Goal: Information Seeking & Learning: Learn about a topic

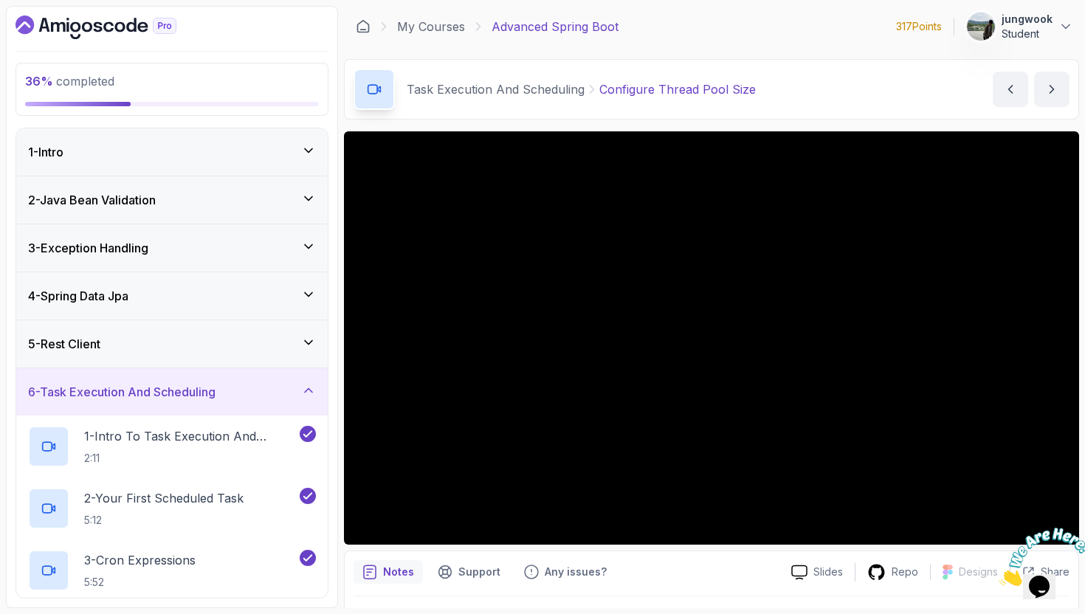
scroll to position [261, 0]
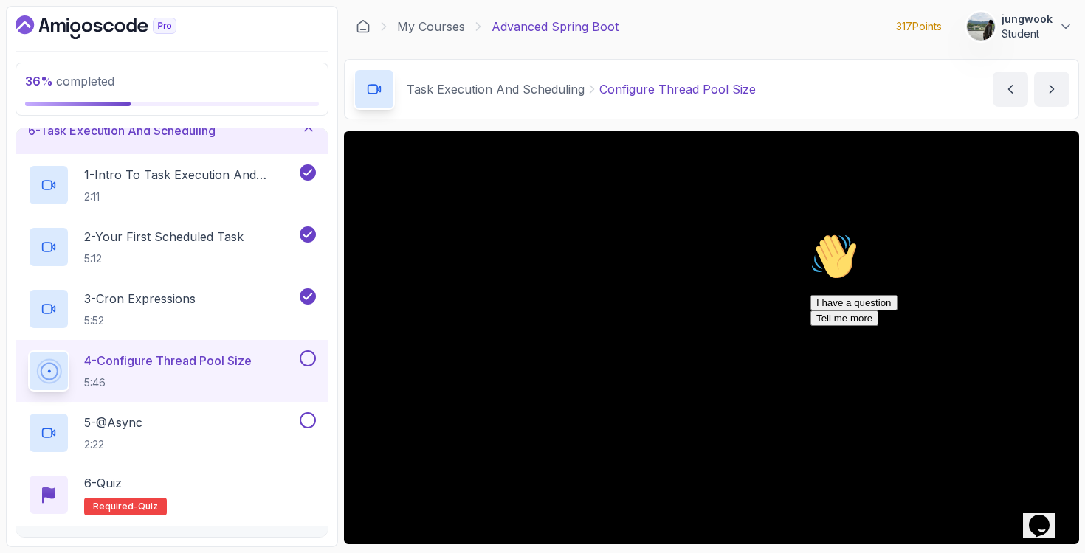
click at [1049, 515] on icon "Chat widget" at bounding box center [1038, 526] width 21 height 22
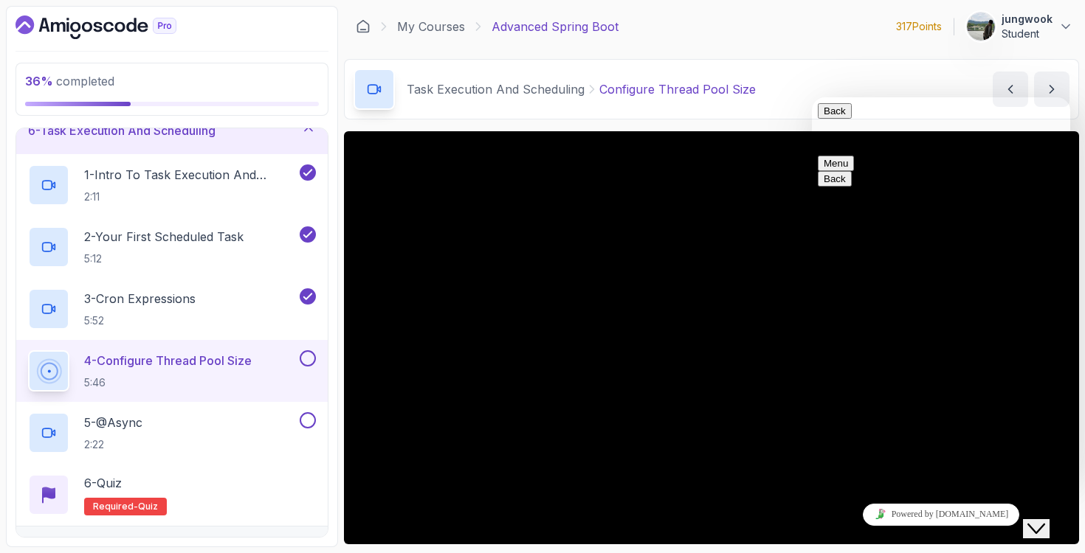
click at [1045, 520] on icon "Close Chat This icon closes the chat window." at bounding box center [1036, 529] width 18 height 18
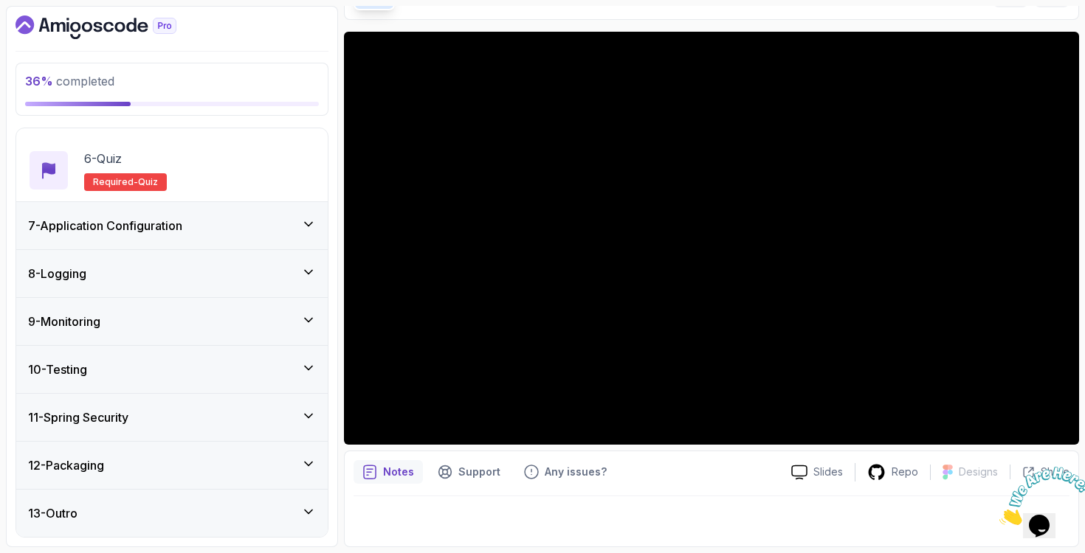
scroll to position [279, 0]
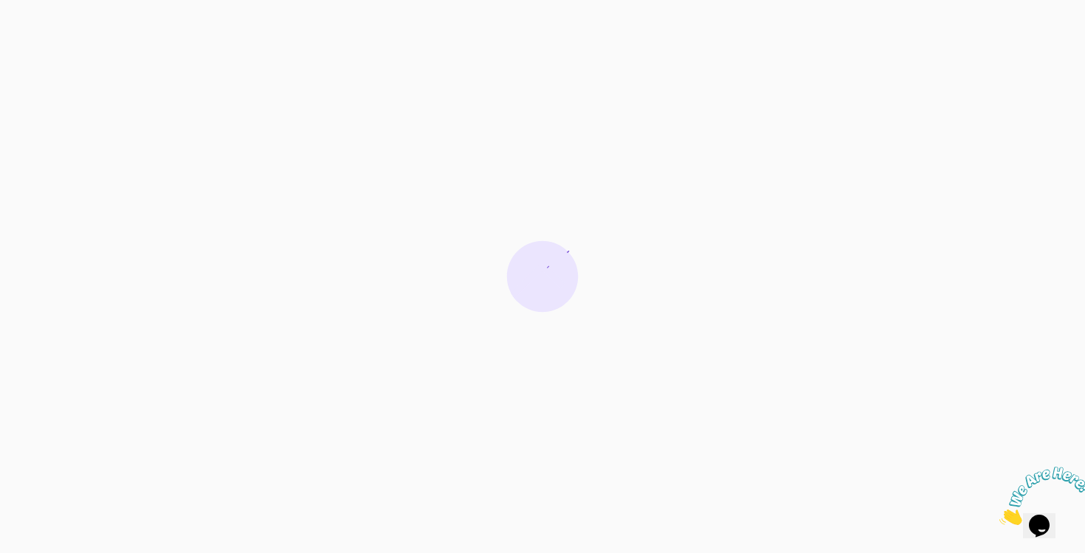
click at [999, 515] on icon "Close" at bounding box center [999, 521] width 0 height 13
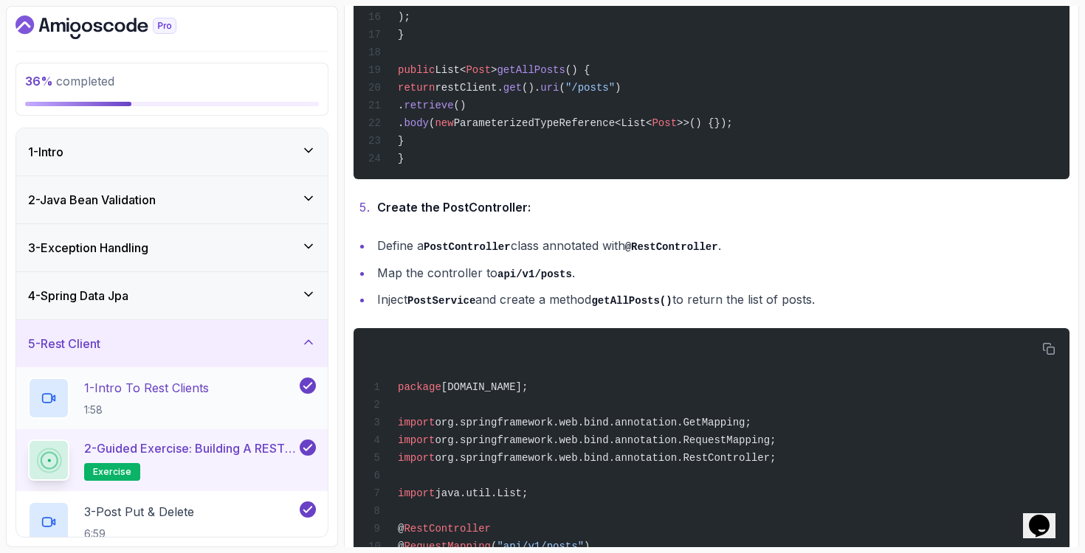
scroll to position [1487, 0]
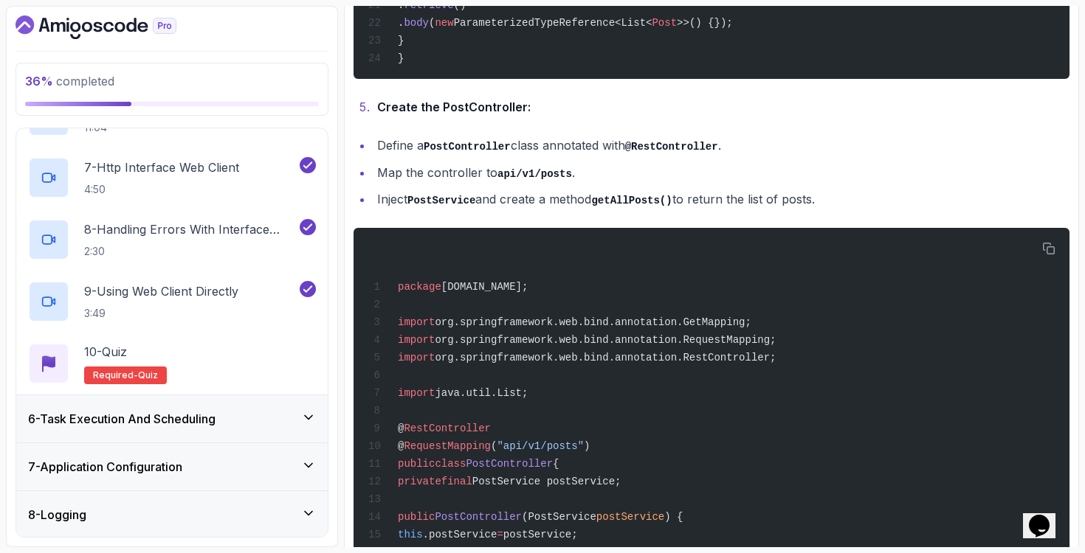
click at [312, 399] on div "6 - Task Execution And Scheduling" at bounding box center [171, 418] width 311 height 47
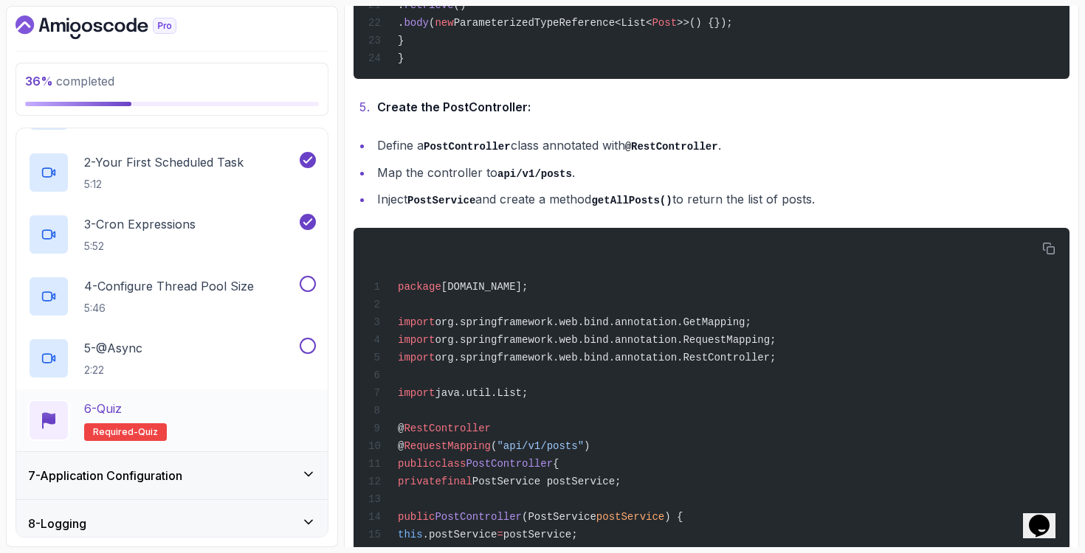
scroll to position [366, 0]
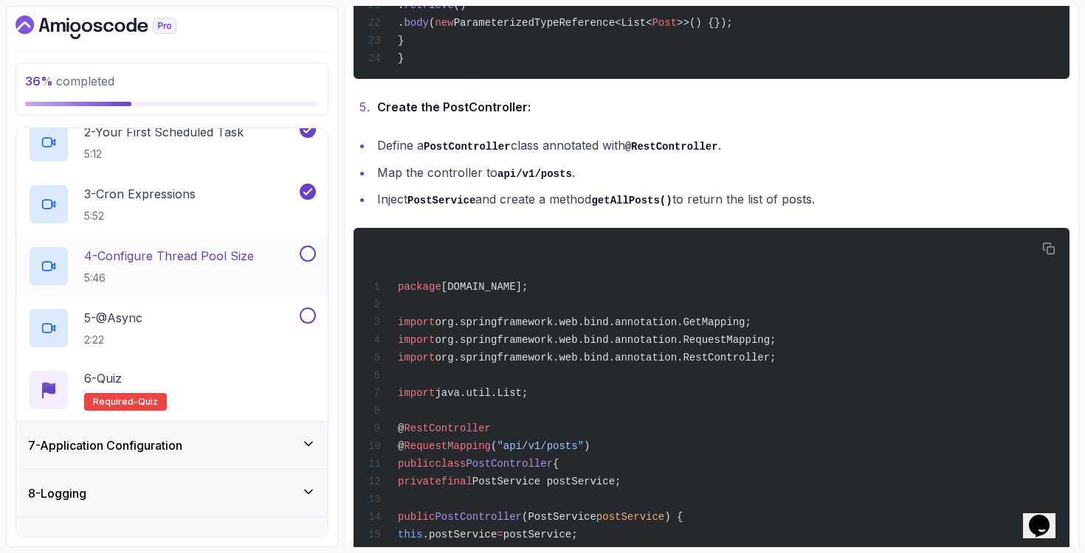
click at [253, 241] on div "4 - Configure Thread Pool Size 5:46" at bounding box center [171, 266] width 311 height 62
click at [215, 266] on h2 "4 - Configure Thread Pool Size 5:46" at bounding box center [169, 266] width 170 height 38
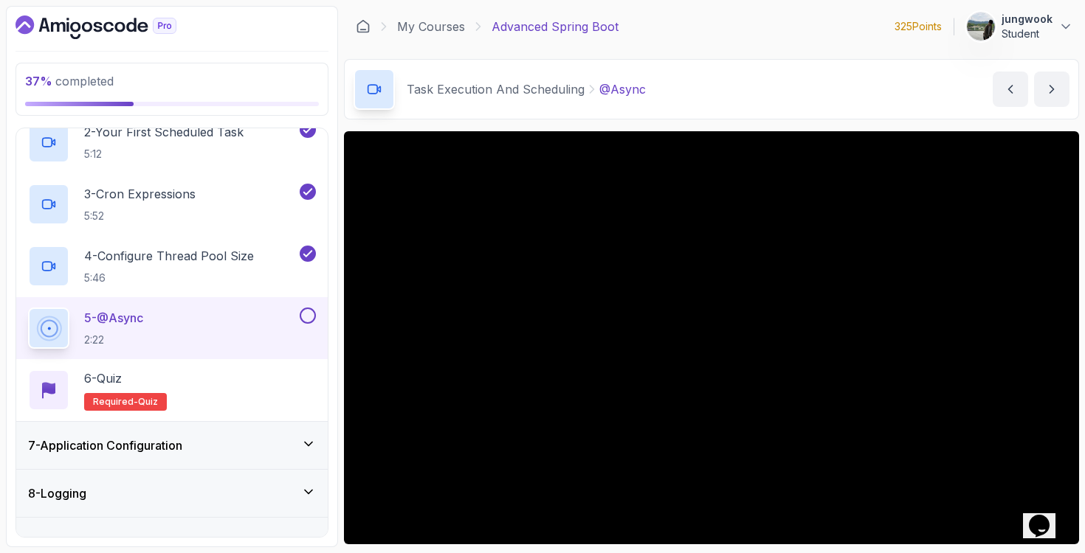
click at [308, 318] on button at bounding box center [308, 316] width 16 height 16
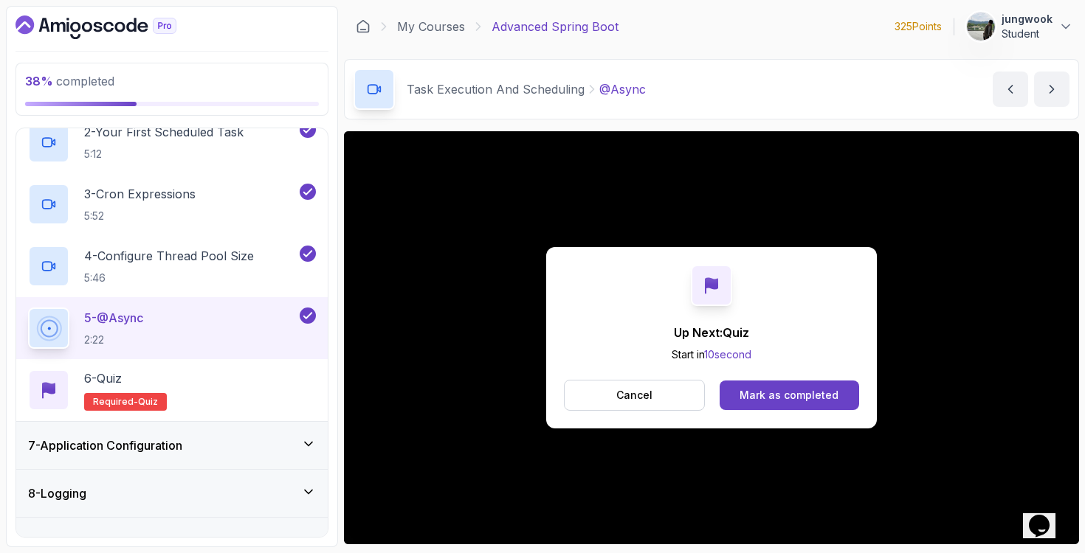
click at [141, 452] on h3 "7 - Application Configuration" at bounding box center [105, 446] width 154 height 18
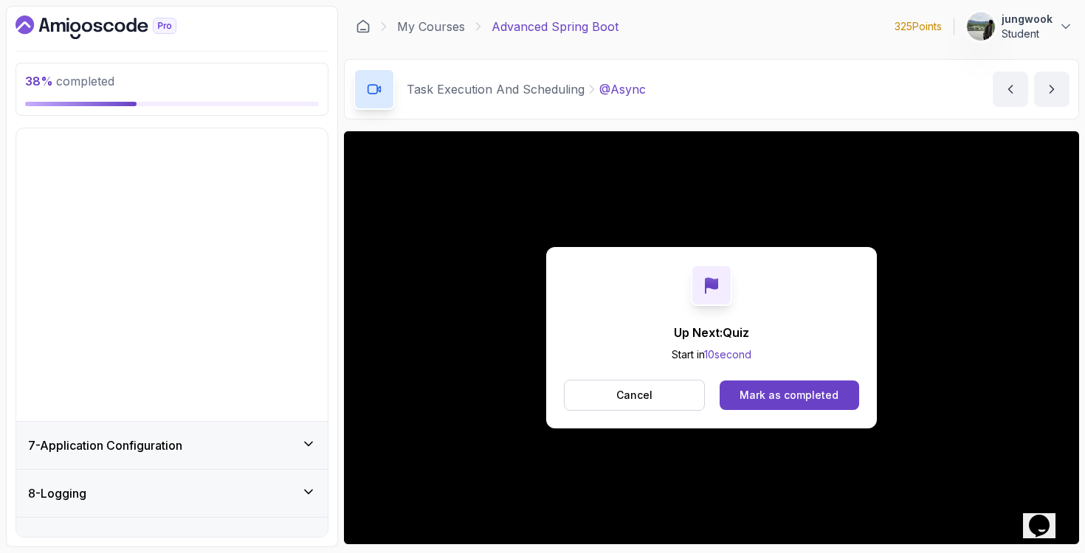
scroll to position [214, 0]
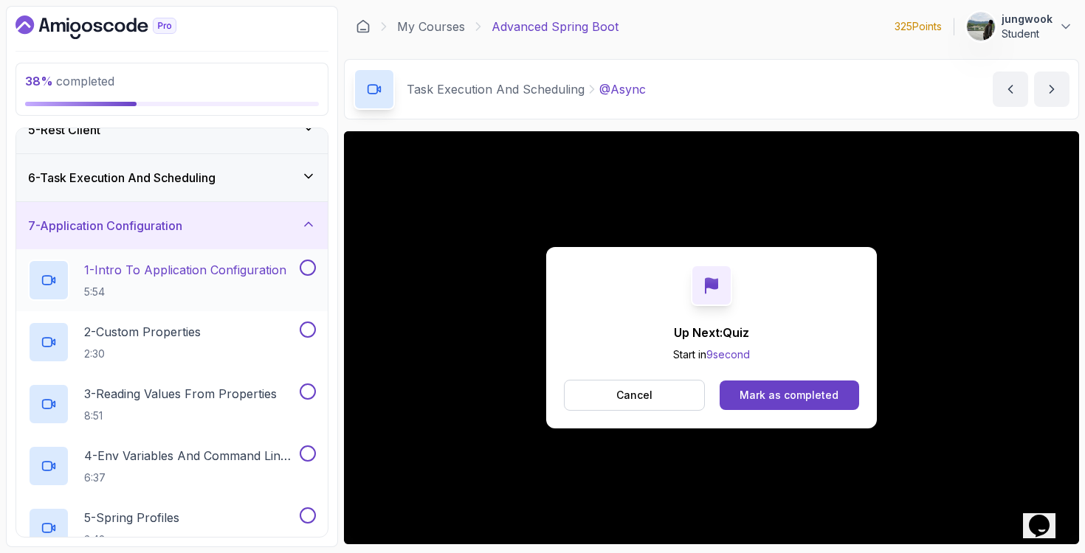
click at [221, 266] on p "1 - Intro To Application Configuration" at bounding box center [185, 270] width 202 height 18
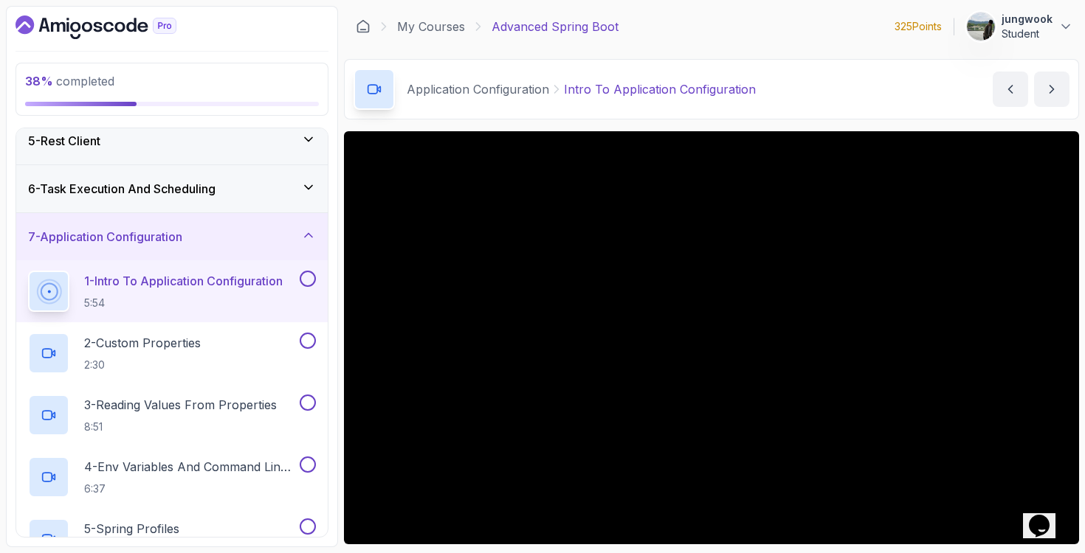
scroll to position [100, 0]
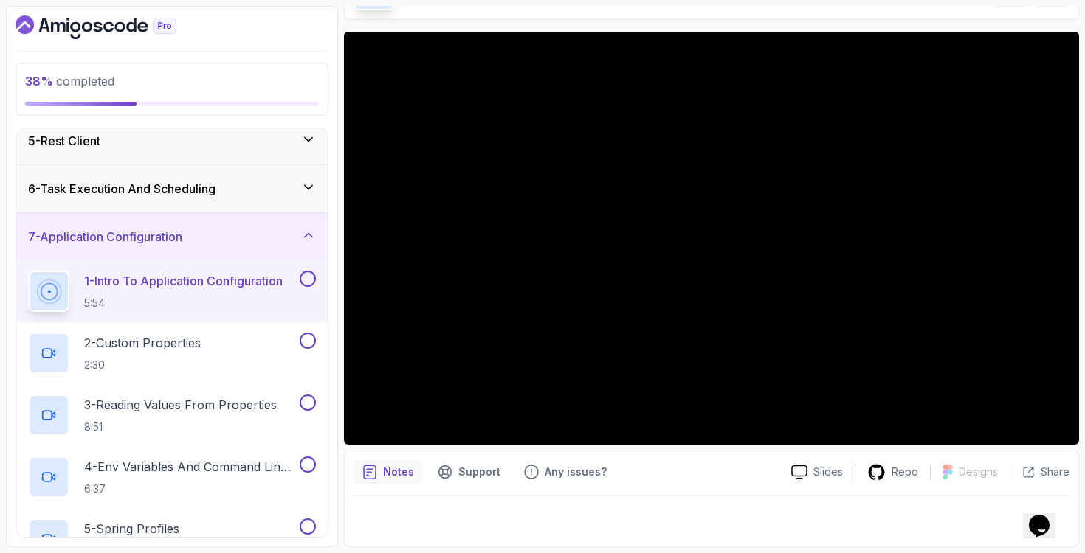
click at [302, 277] on button at bounding box center [308, 279] width 16 height 16
click at [271, 344] on div "2 - Custom Properties 2:30" at bounding box center [162, 353] width 269 height 41
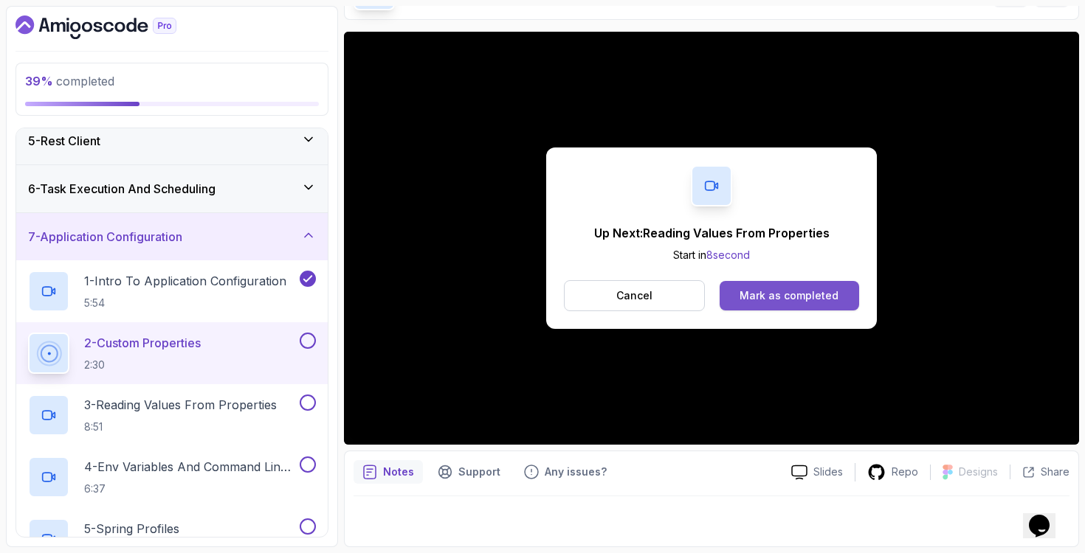
drag, startPoint x: 755, startPoint y: 297, endPoint x: 748, endPoint y: 304, distance: 9.9
click at [748, 304] on button "Mark as completed" at bounding box center [788, 296] width 139 height 30
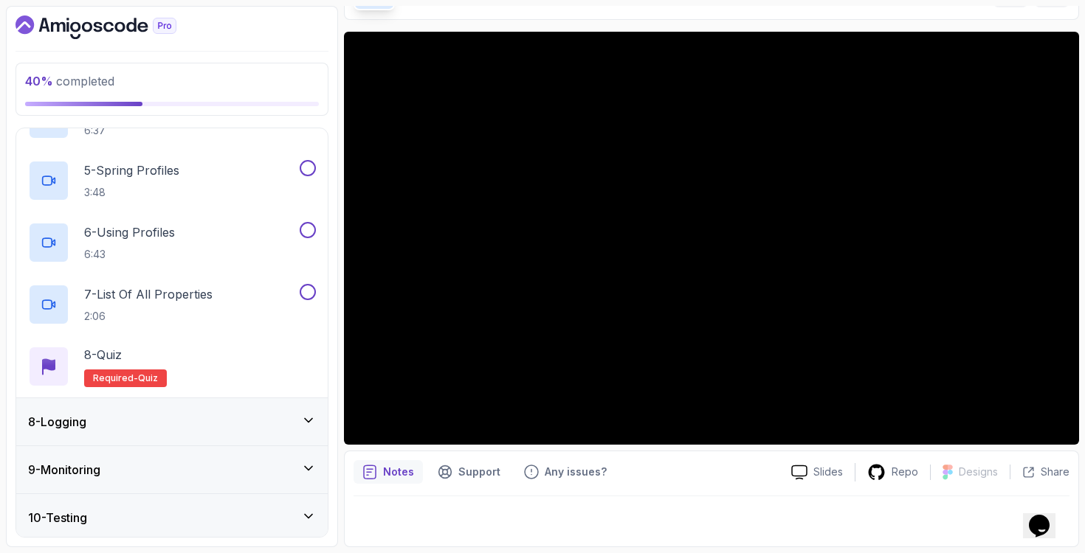
scroll to position [452, 0]
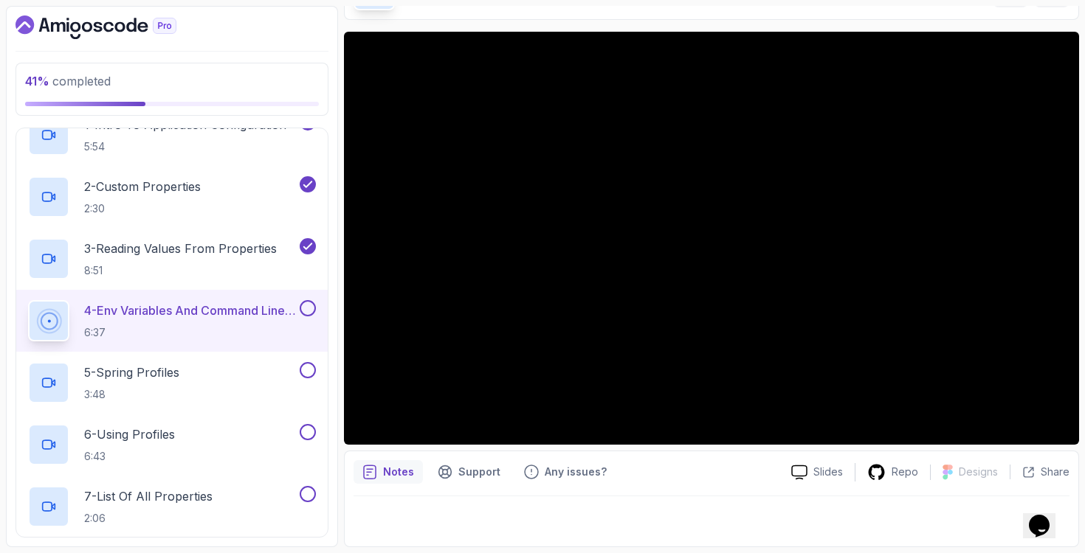
scroll to position [323, 0]
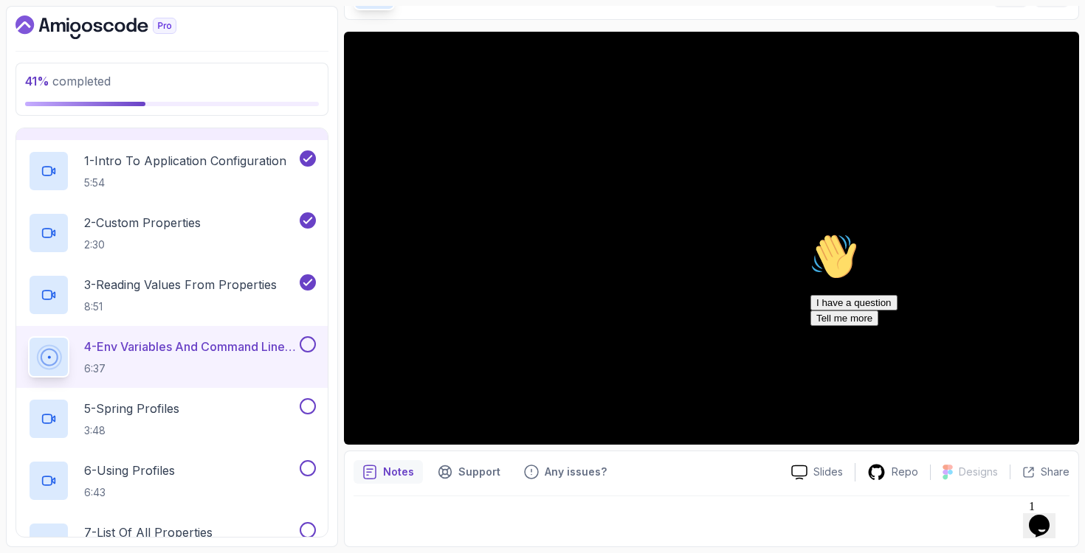
click at [1028, 519] on div "Opens Chat This icon Opens the chat window." at bounding box center [1039, 526] width 24 height 24
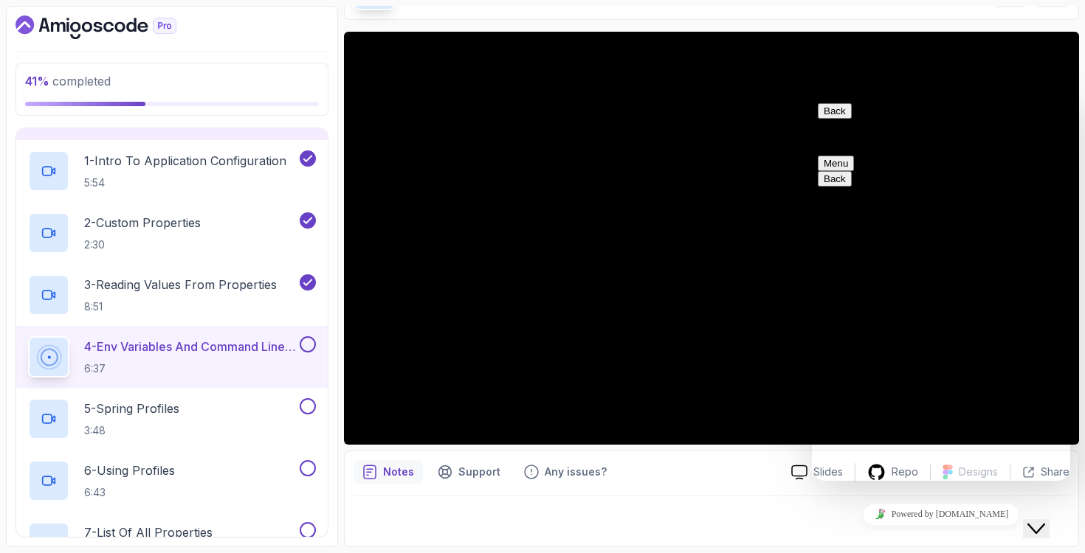
click at [1039, 520] on icon "Close Chat This icon closes the chat window." at bounding box center [1036, 529] width 18 height 18
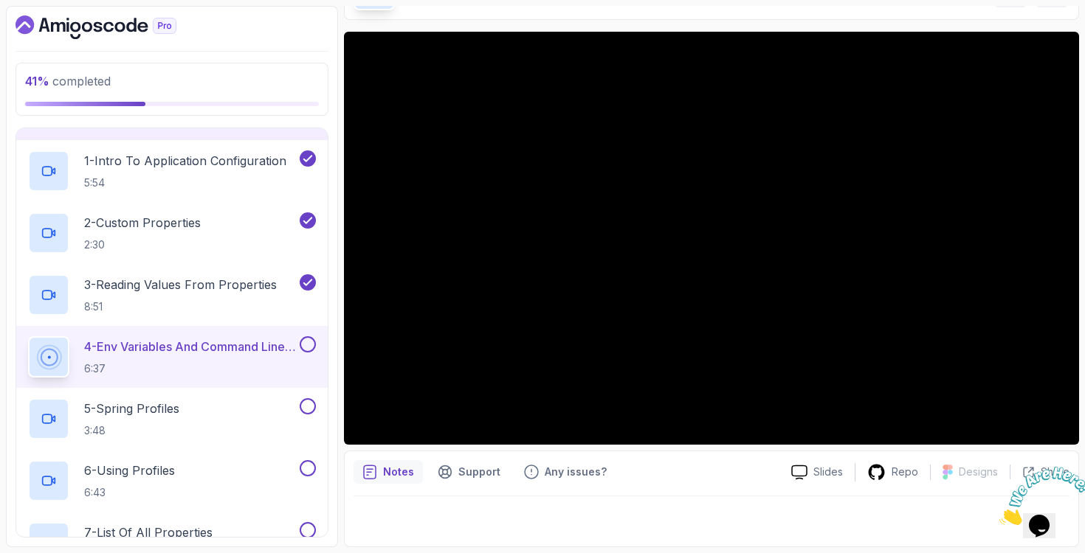
click at [688, 498] on div at bounding box center [711, 517] width 716 height 41
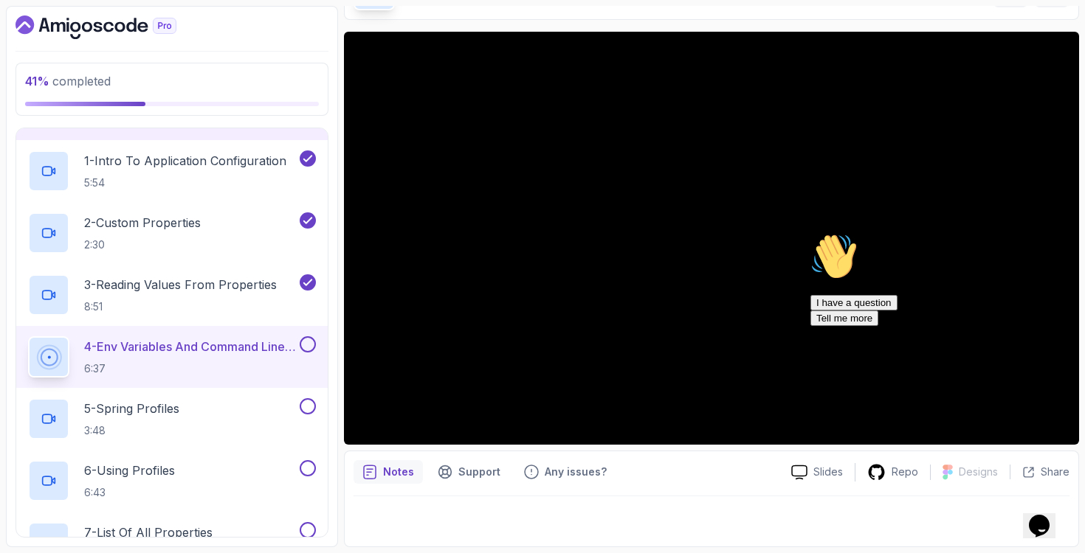
click at [810, 233] on icon "Chat attention grabber" at bounding box center [810, 233] width 0 height 0
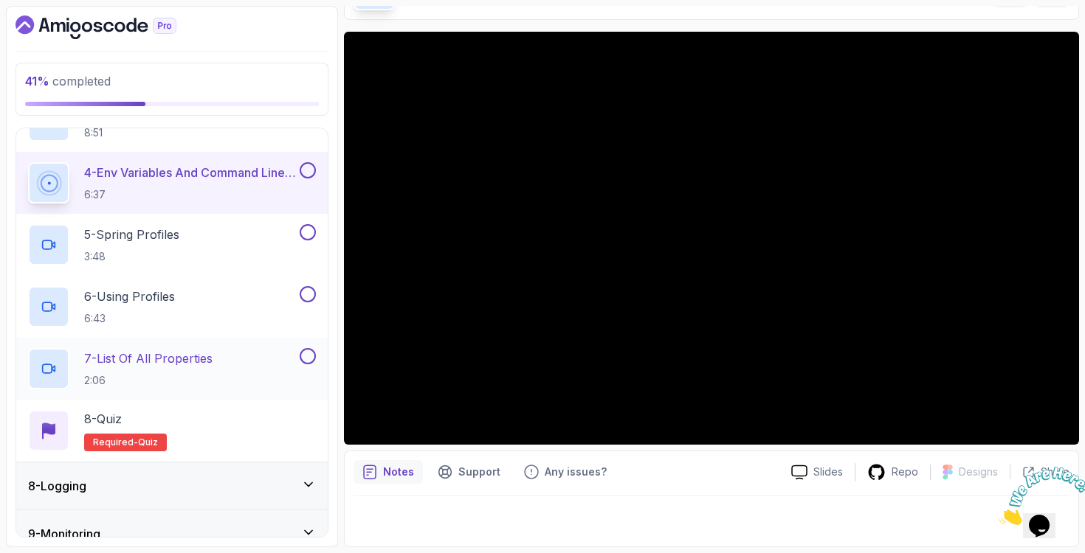
scroll to position [529, 0]
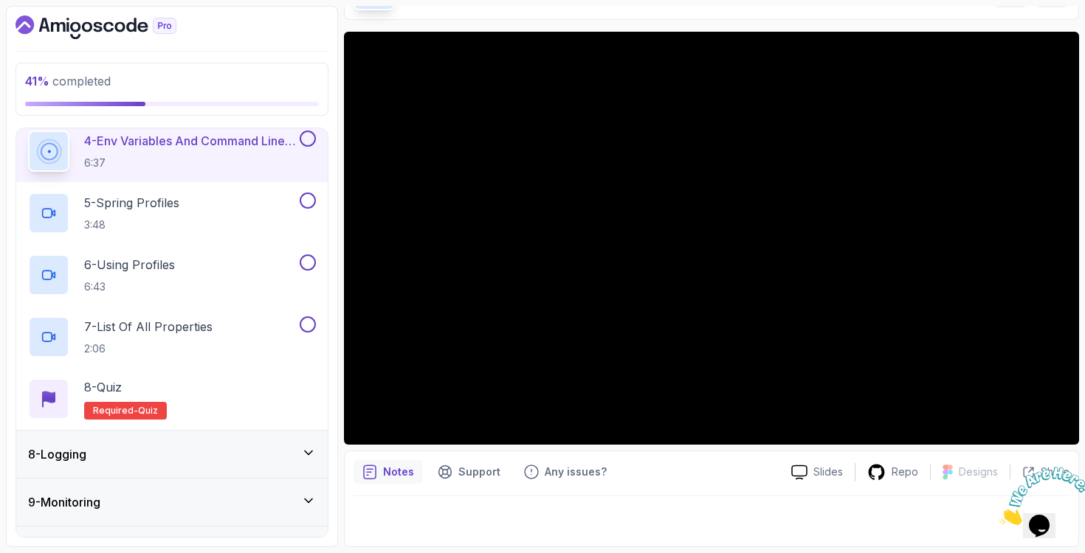
click at [221, 451] on div "8 - Logging" at bounding box center [172, 455] width 288 height 18
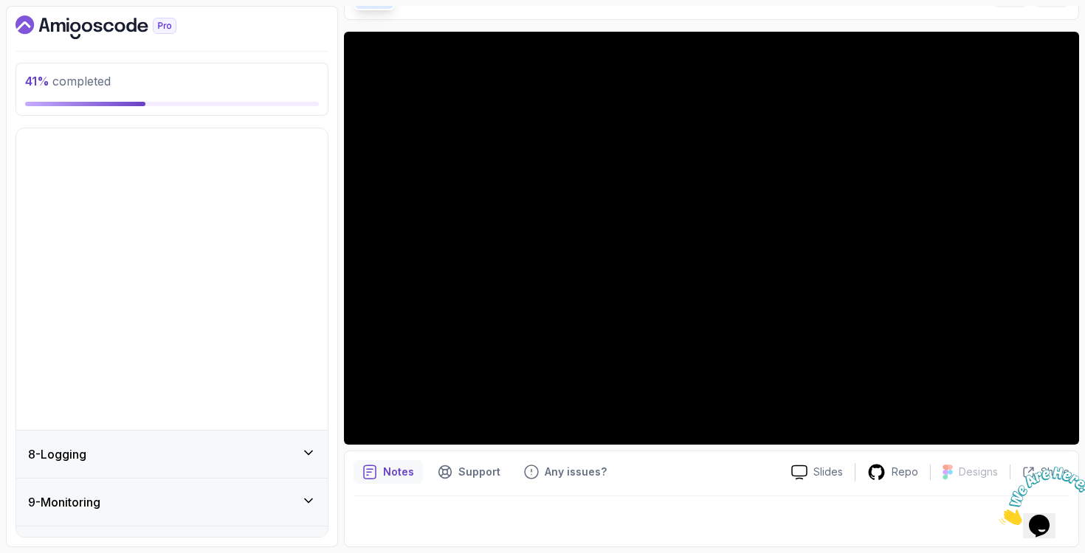
scroll to position [214, 0]
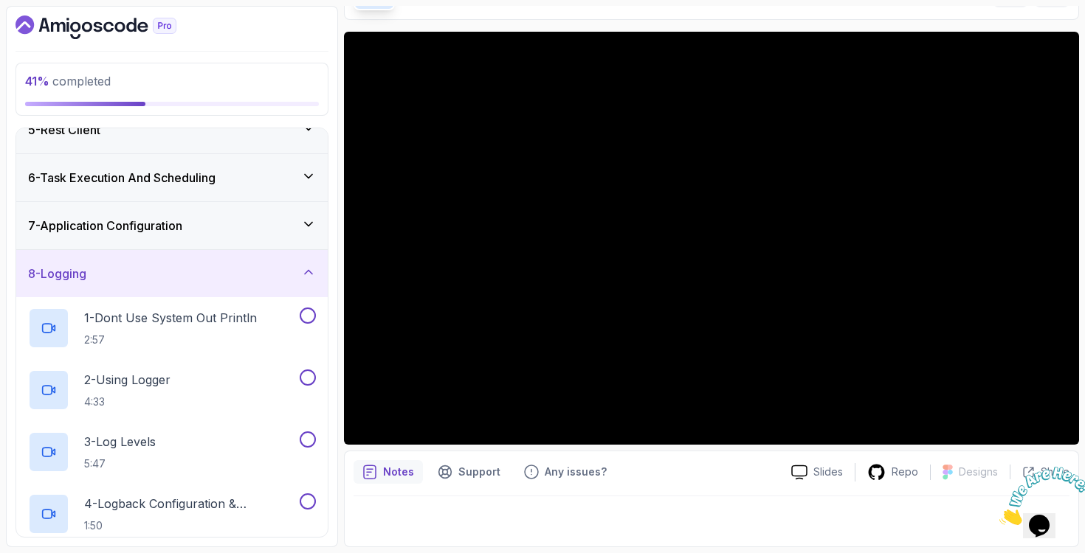
click at [221, 230] on div "7 - Application Configuration" at bounding box center [172, 226] width 288 height 18
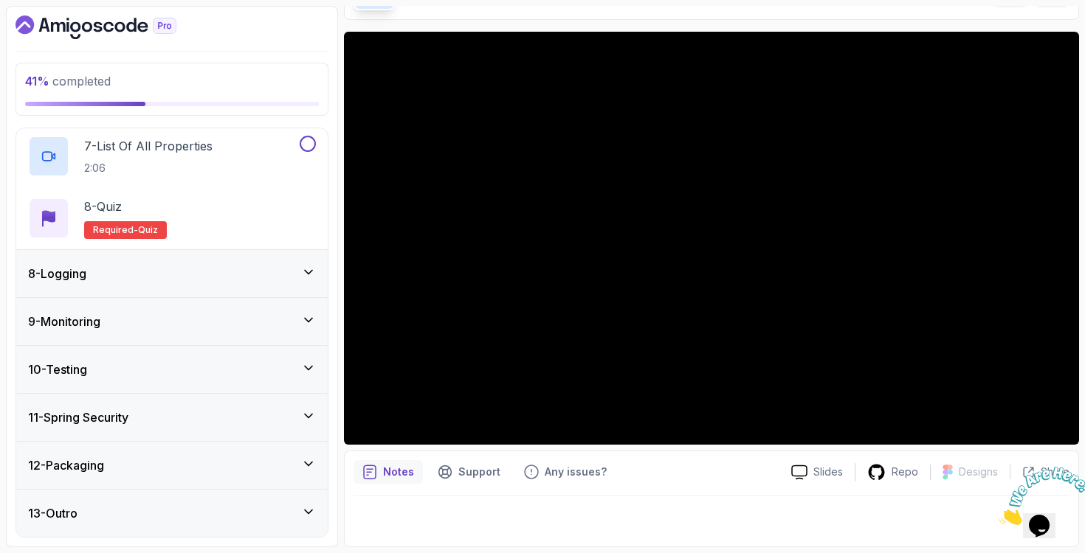
click at [237, 291] on div "8 - Logging" at bounding box center [171, 273] width 311 height 47
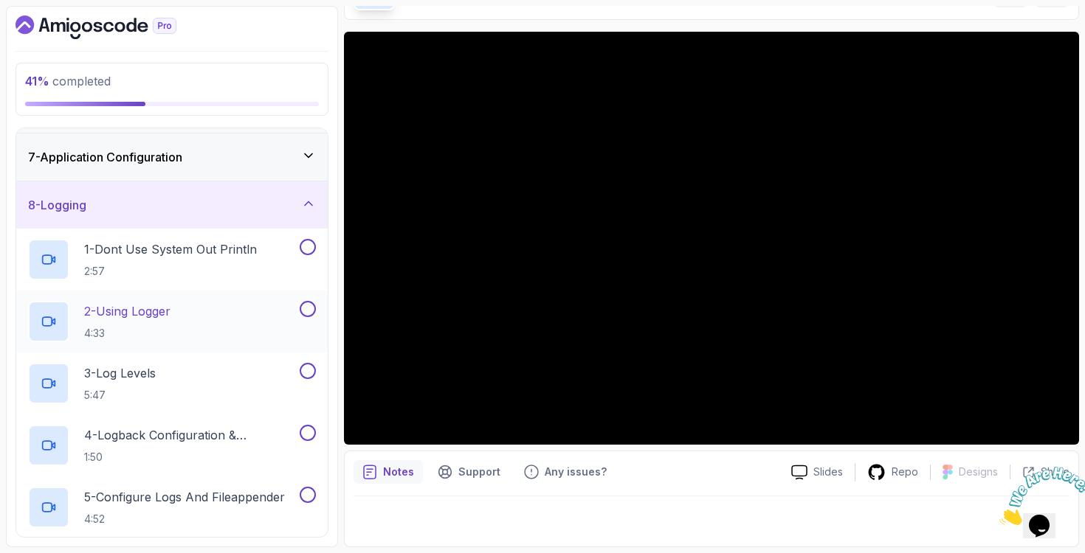
scroll to position [293, 0]
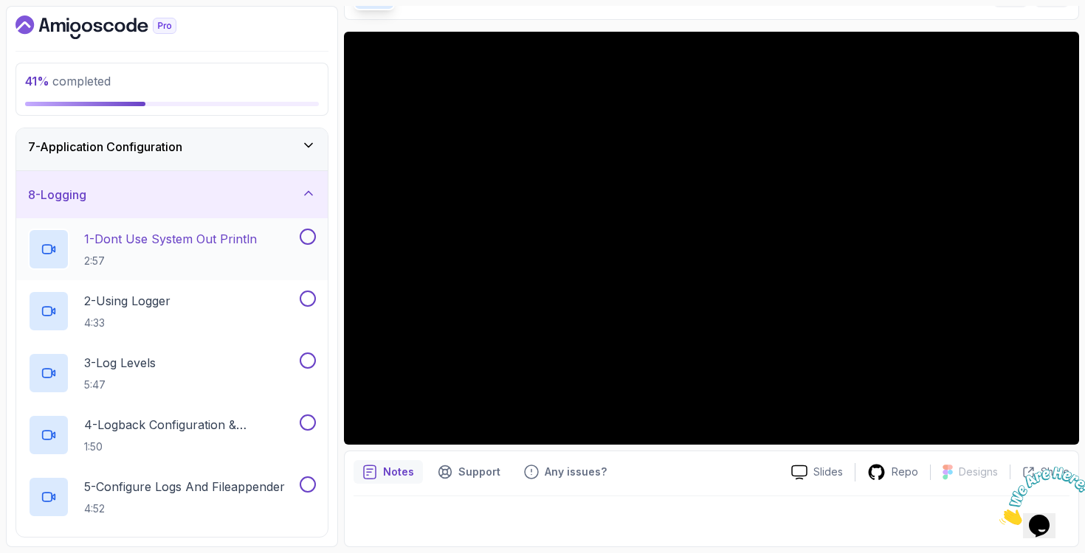
click at [262, 249] on div "1 - Dont Use System Out Println 2:57" at bounding box center [162, 249] width 269 height 41
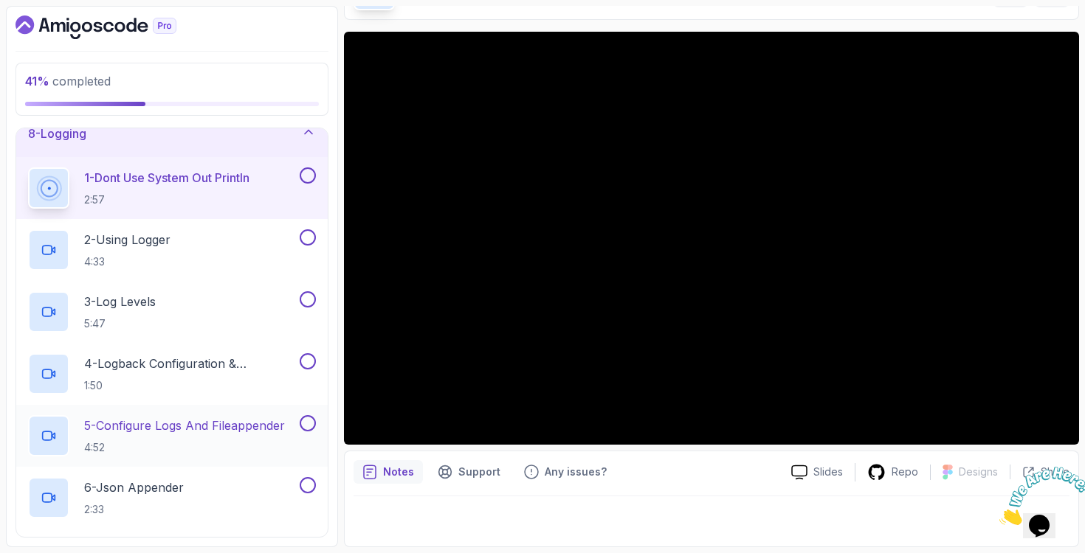
scroll to position [282, 0]
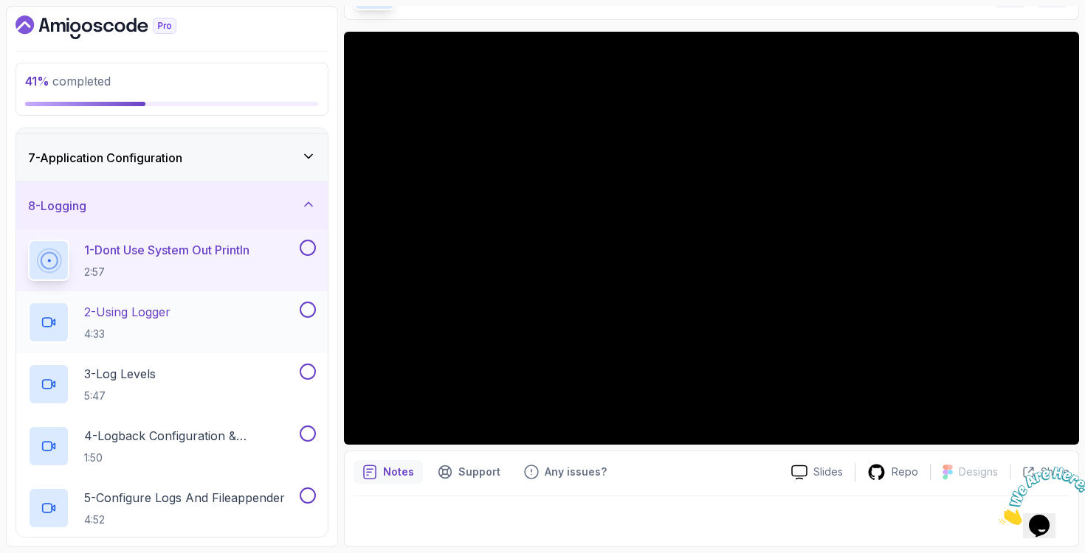
click at [184, 311] on div "2 - Using Logger 4:33" at bounding box center [162, 322] width 269 height 41
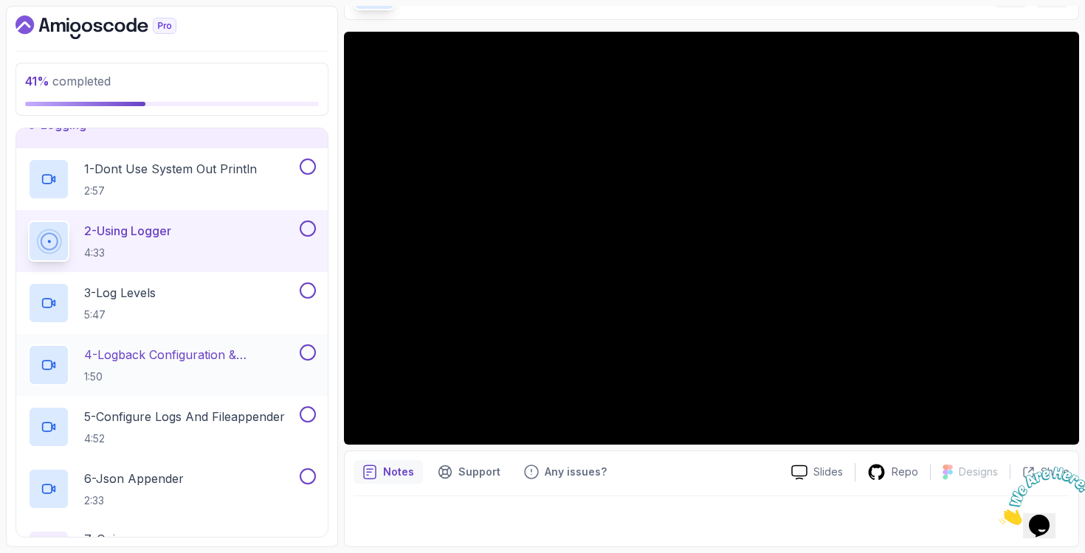
scroll to position [363, 0]
click at [204, 370] on p "1:50" at bounding box center [190, 377] width 212 height 15
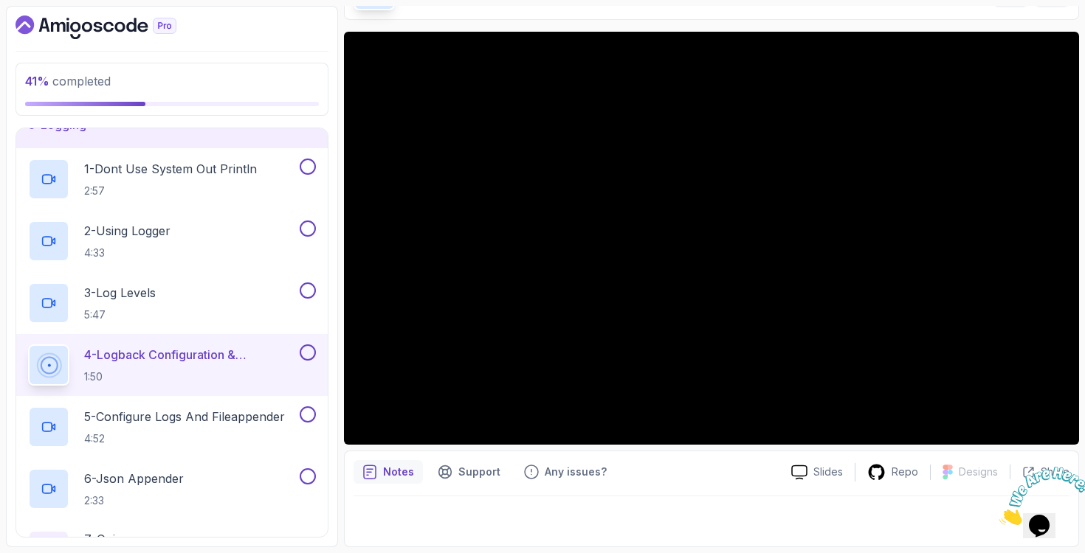
click at [1074, 459] on div "Notes Support Any issues? Slides Repo Designs Design not available Share" at bounding box center [711, 499] width 735 height 97
drag, startPoint x: 1074, startPoint y: 463, endPoint x: 2067, endPoint y: 924, distance: 1094.9
click at [999, 515] on icon "Close" at bounding box center [999, 521] width 0 height 13
click at [708, 470] on div "Notes Support Any issues?" at bounding box center [566, 472] width 426 height 24
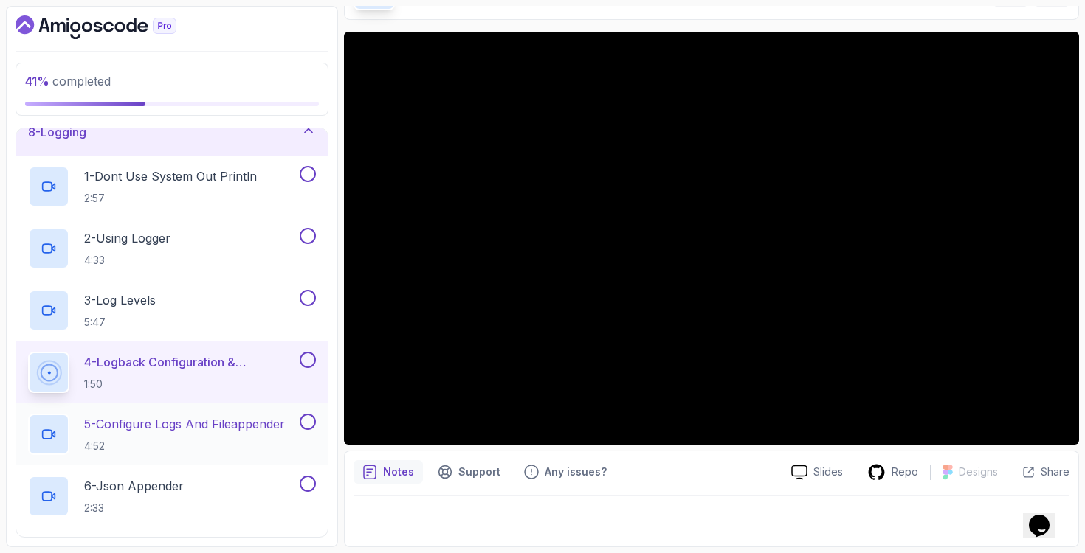
scroll to position [626, 0]
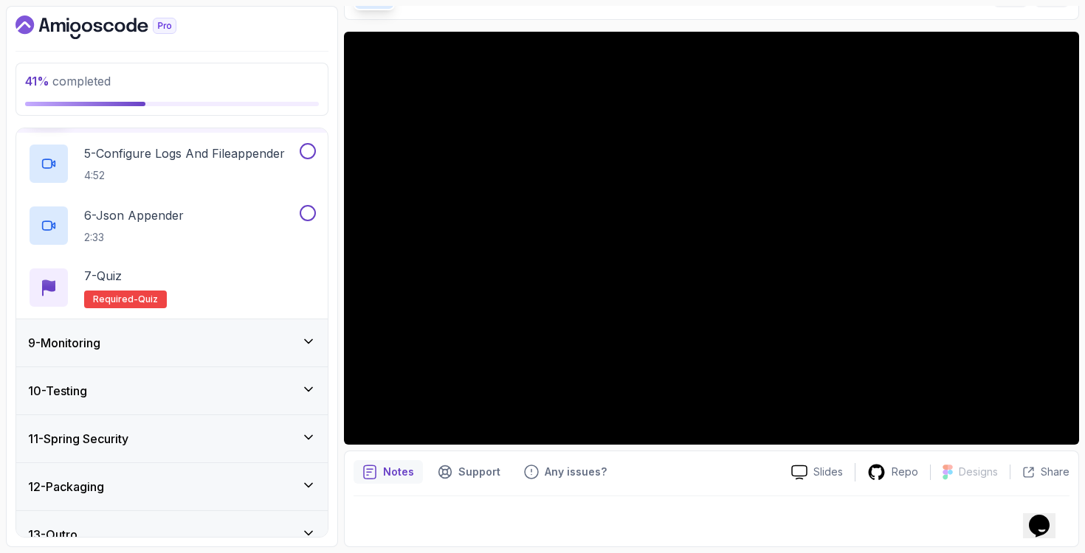
click at [174, 346] on div "9 - Monitoring" at bounding box center [172, 343] width 288 height 18
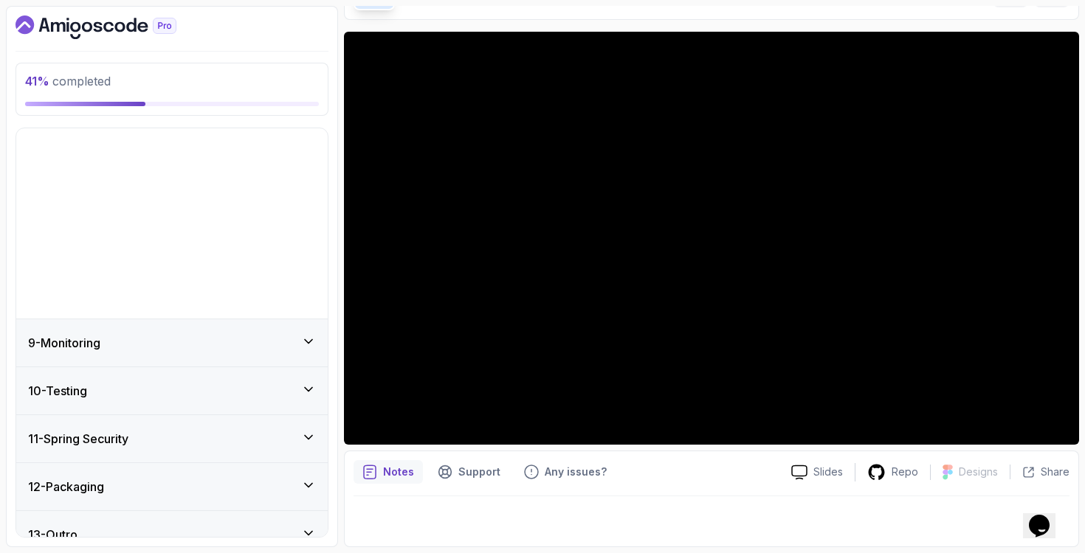
scroll to position [214, 0]
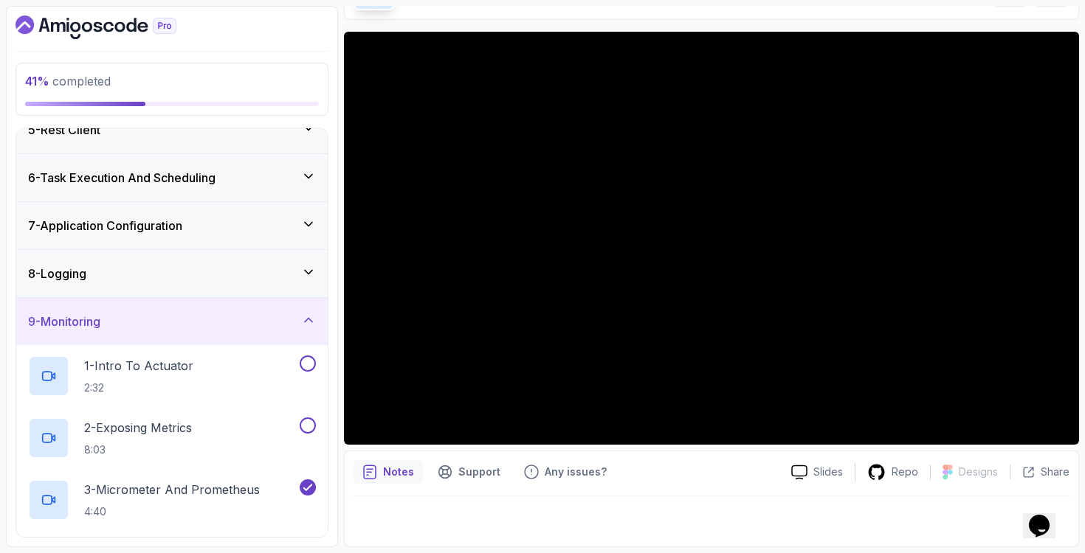
click at [284, 265] on div "8 - Logging" at bounding box center [172, 274] width 288 height 18
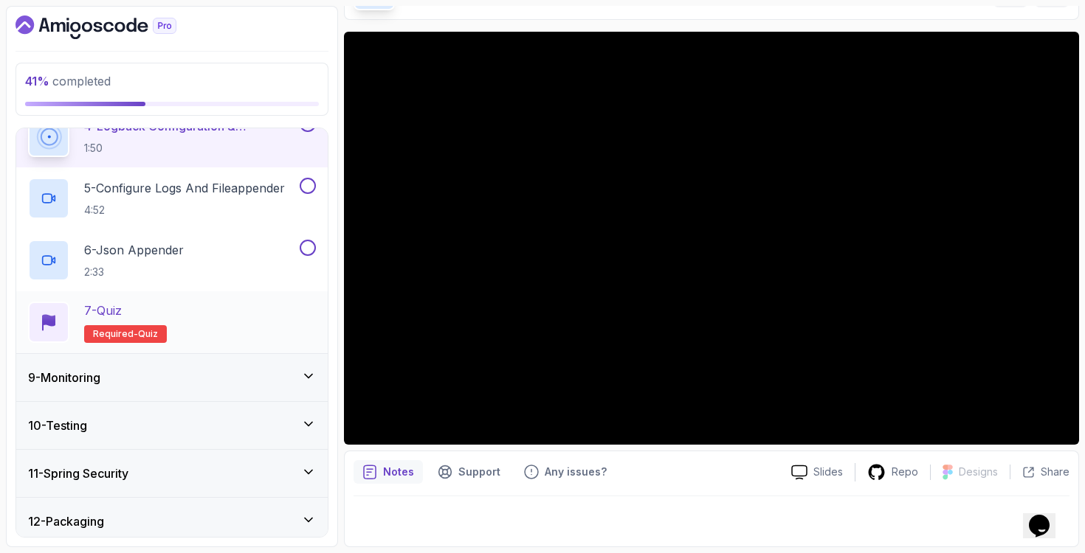
scroll to position [648, 0]
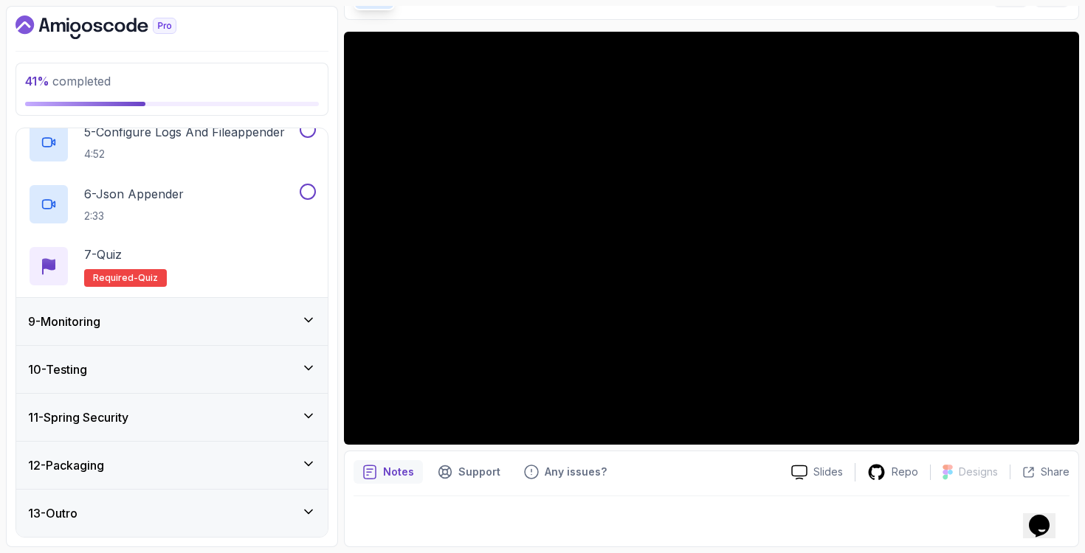
click at [159, 406] on div "11 - Spring Security" at bounding box center [171, 417] width 311 height 47
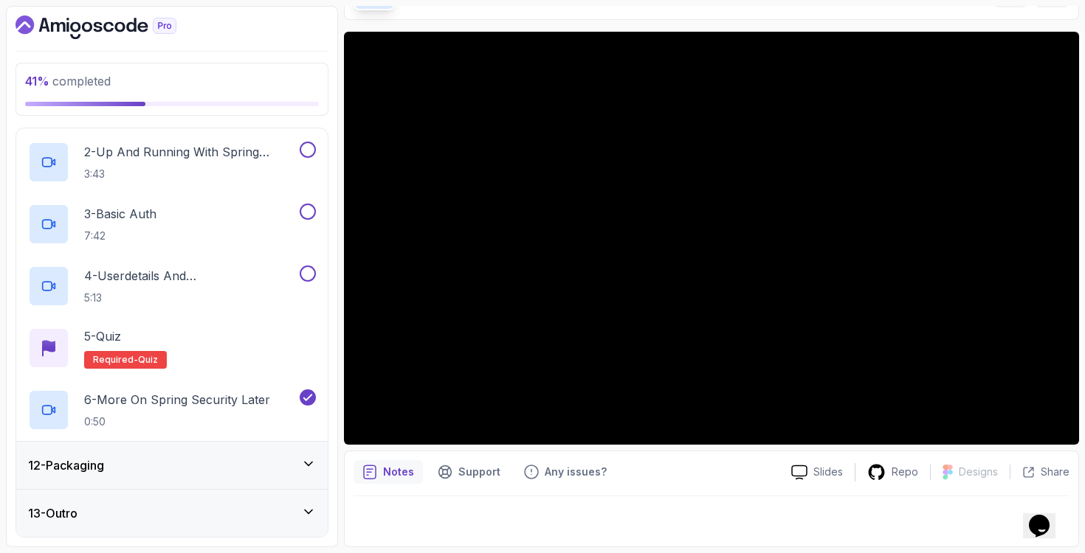
click at [144, 457] on div "12 - Packaging" at bounding box center [172, 466] width 288 height 18
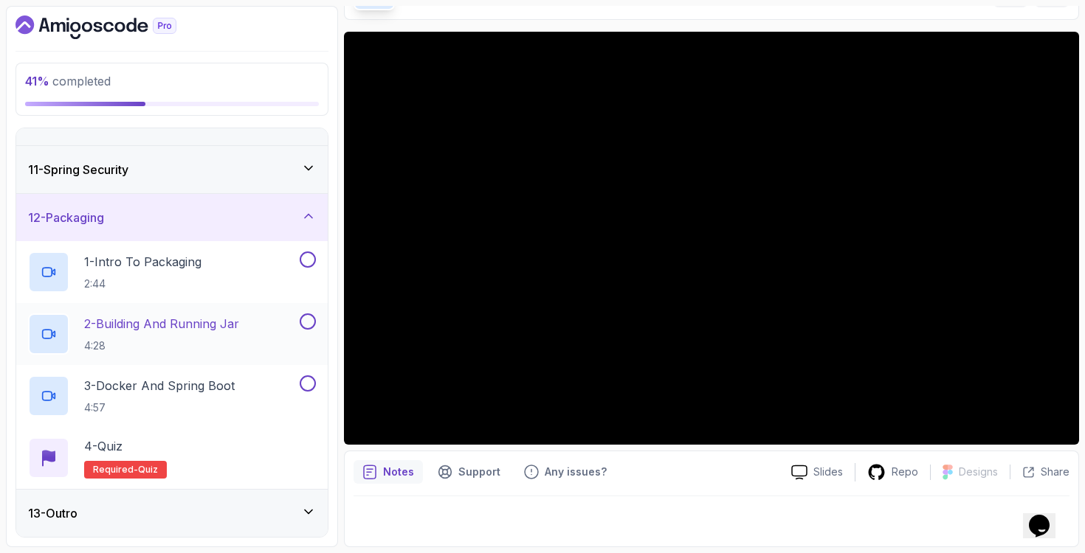
scroll to position [364, 0]
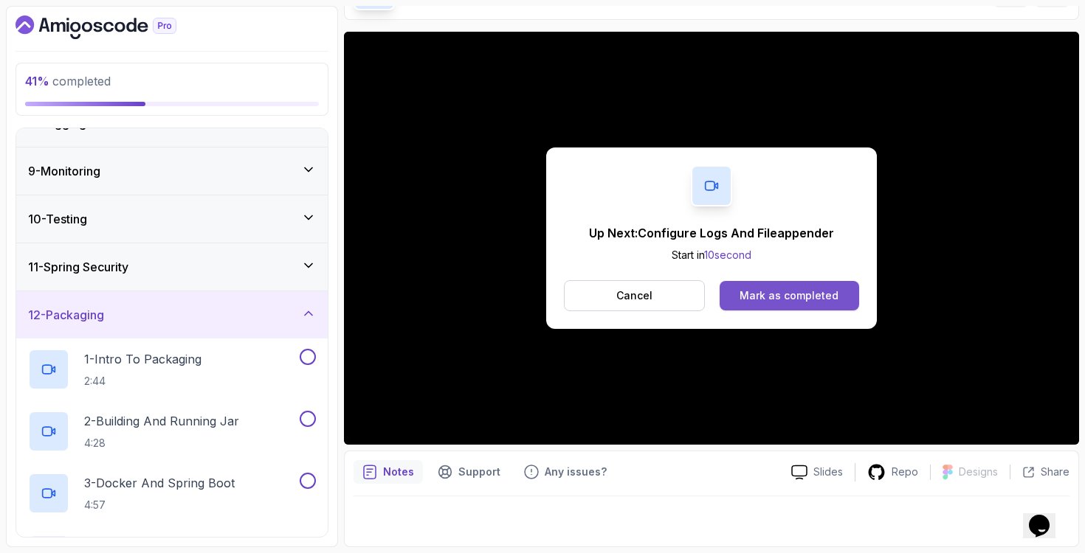
click at [829, 303] on button "Mark as completed" at bounding box center [788, 296] width 139 height 30
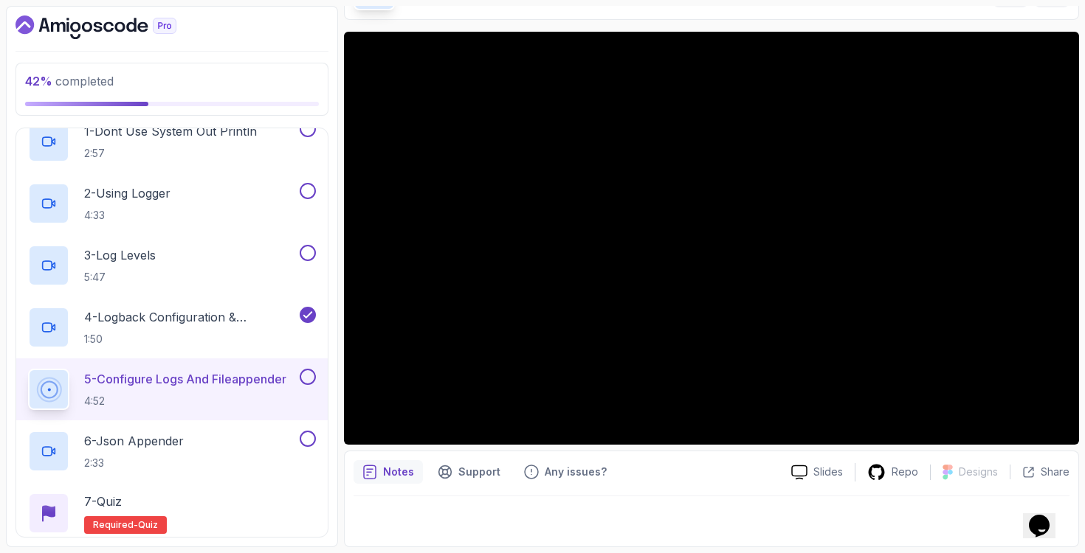
scroll to position [587, 0]
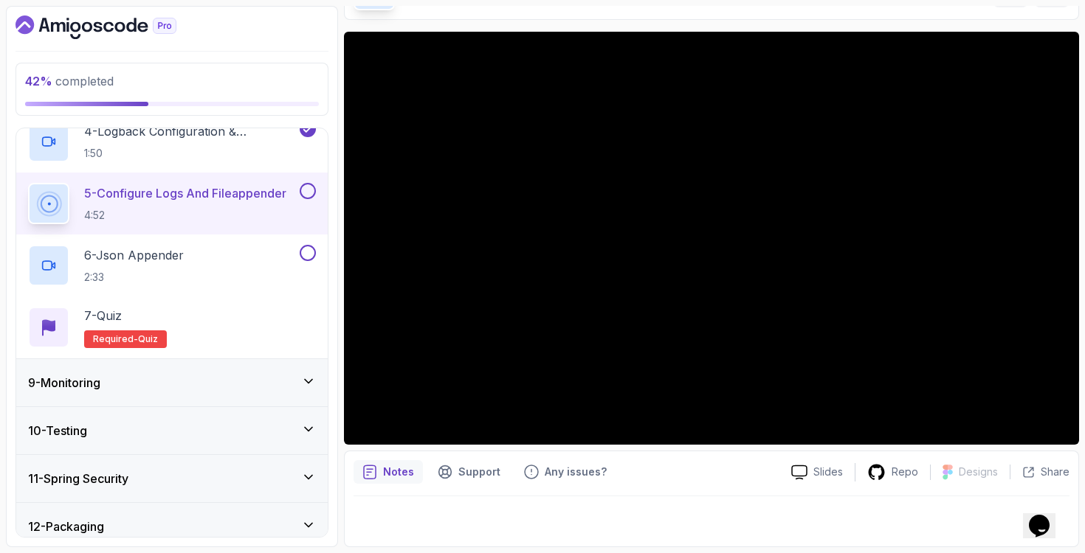
click at [255, 380] on div "9 - Monitoring" at bounding box center [172, 383] width 288 height 18
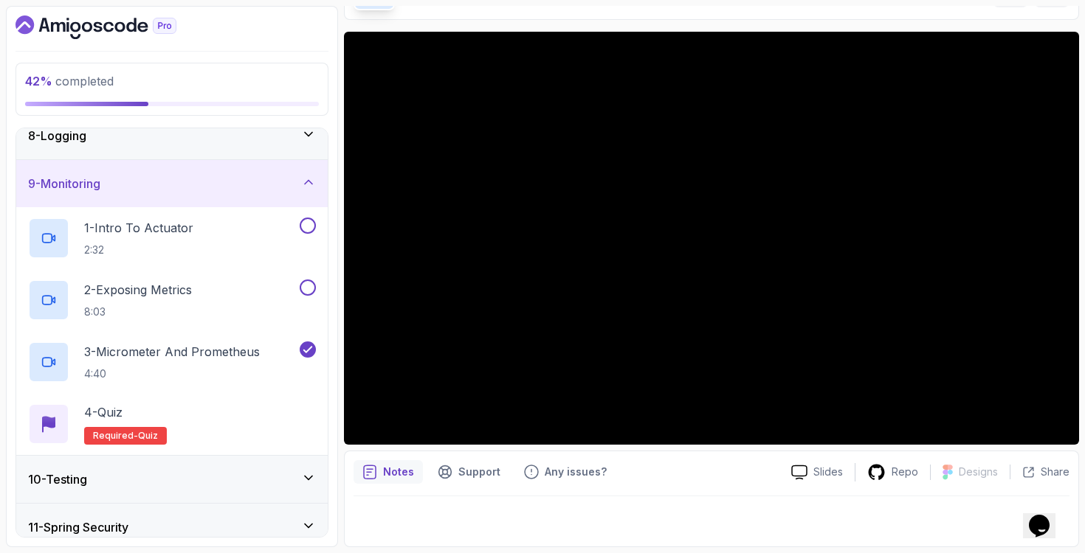
scroll to position [323, 0]
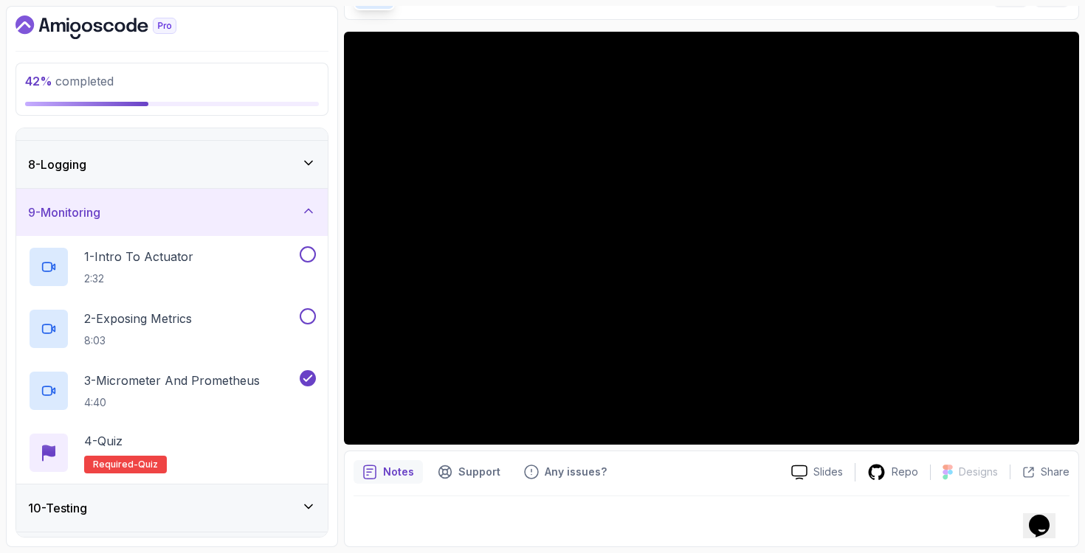
click at [260, 174] on div "8 - Logging" at bounding box center [171, 164] width 311 height 47
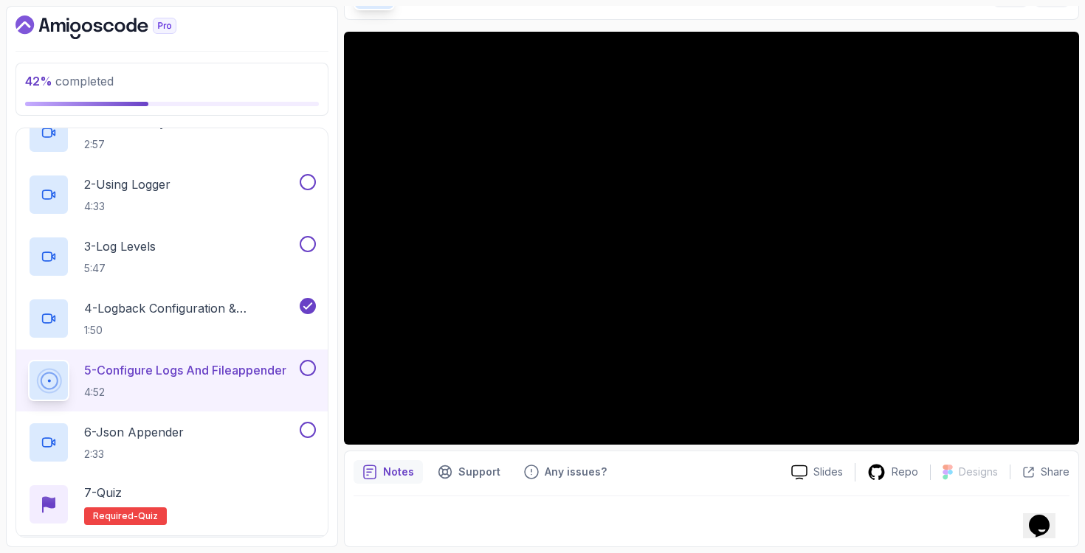
scroll to position [321, 0]
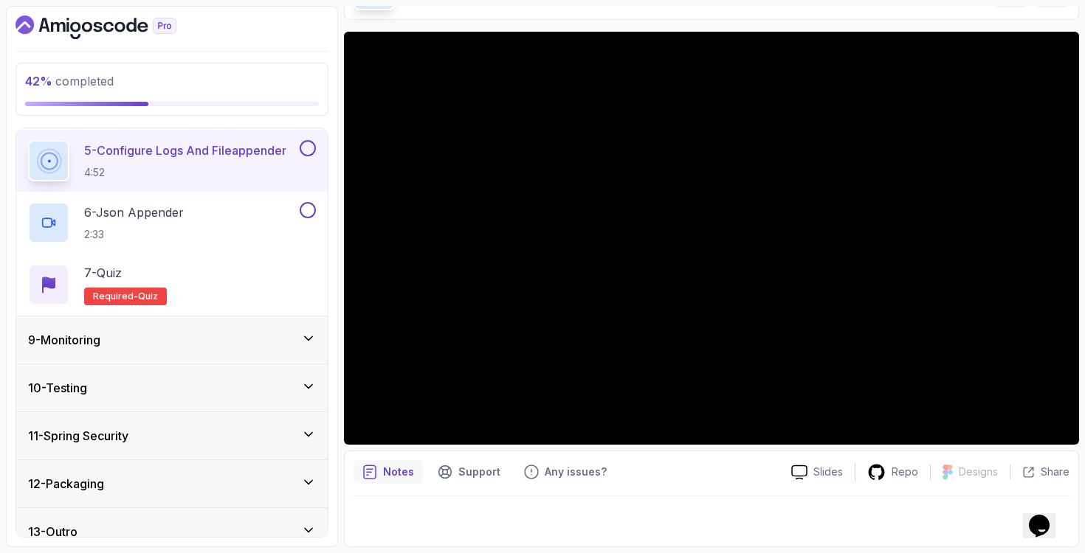
click at [236, 345] on div "9 - Monitoring" at bounding box center [172, 340] width 288 height 18
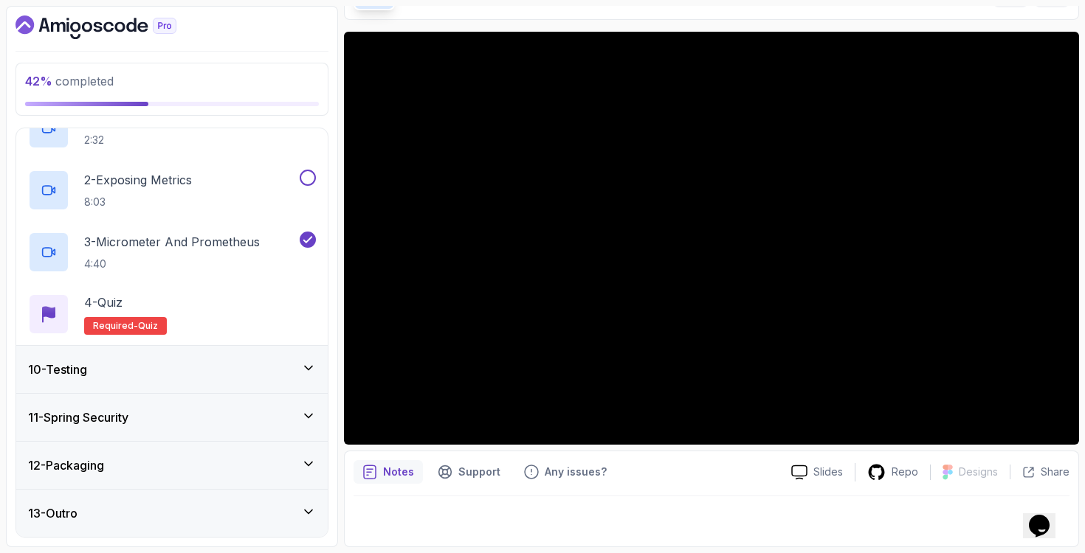
scroll to position [234, 0]
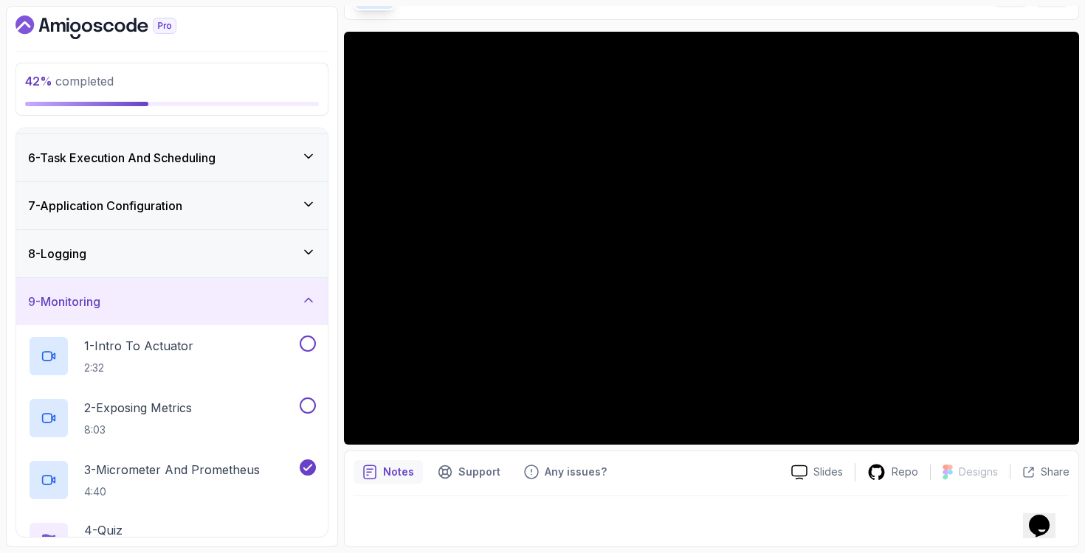
click at [246, 274] on div "8 - Logging" at bounding box center [171, 253] width 311 height 47
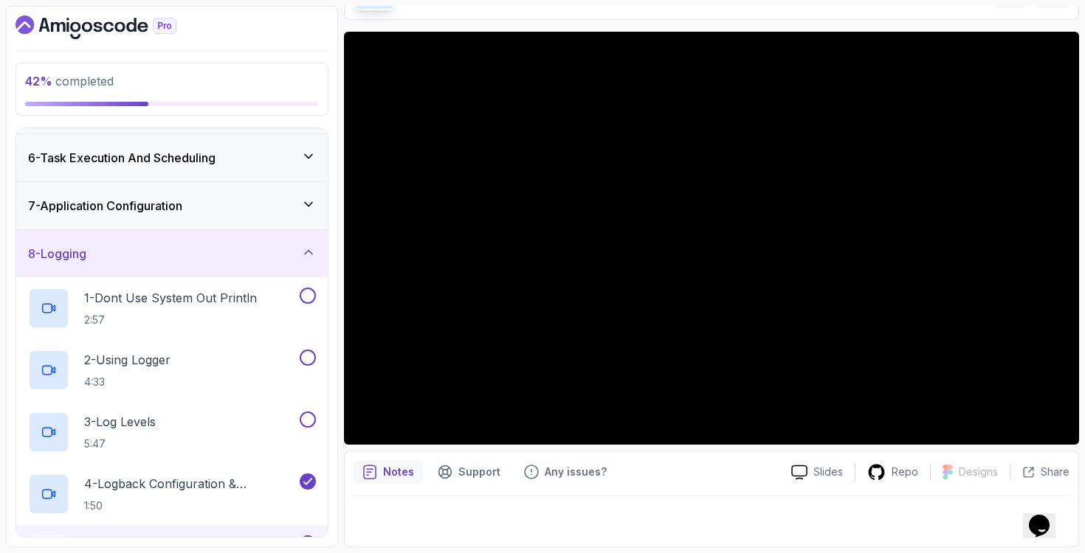
click at [257, 256] on div "8 - Logging" at bounding box center [172, 254] width 288 height 18
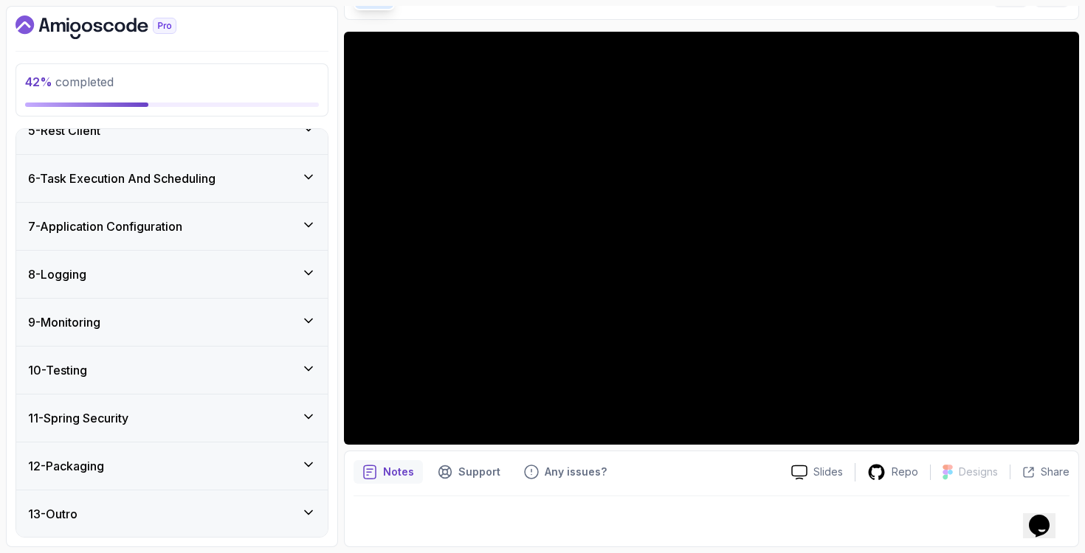
scroll to position [0, 0]
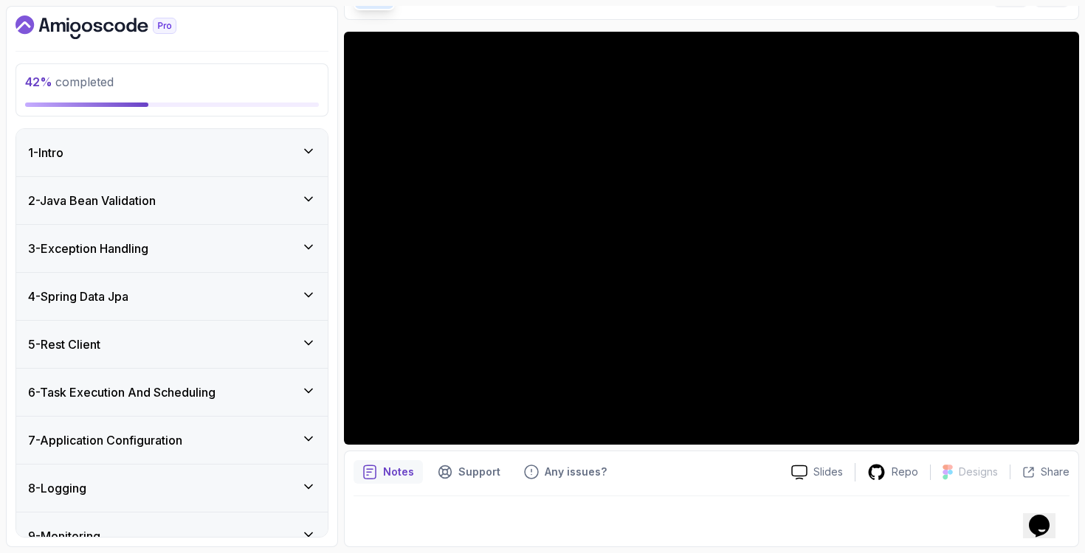
click at [204, 443] on div "7 - Application Configuration" at bounding box center [172, 441] width 288 height 18
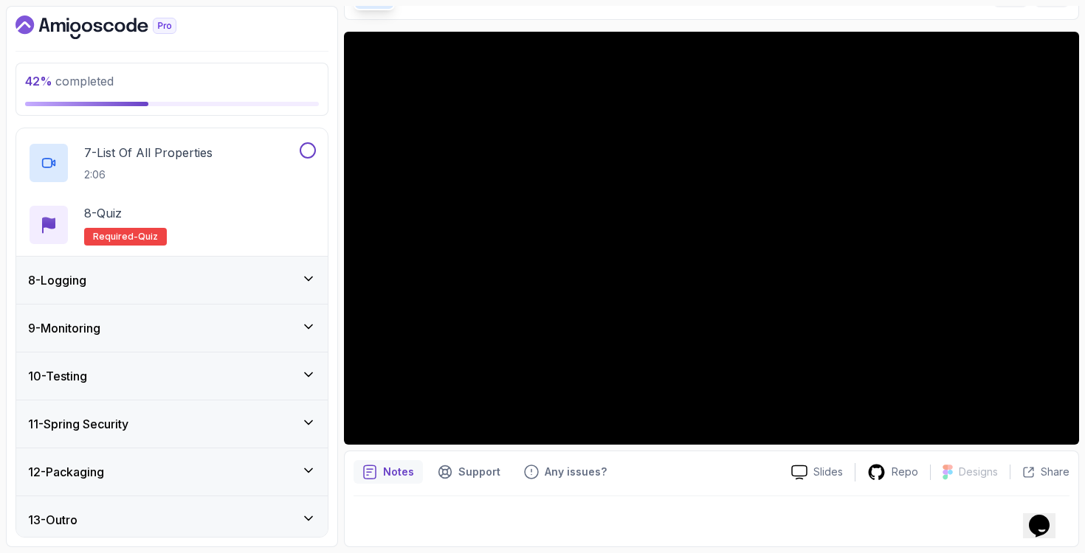
click at [229, 288] on div "8 - Logging" at bounding box center [172, 281] width 288 height 18
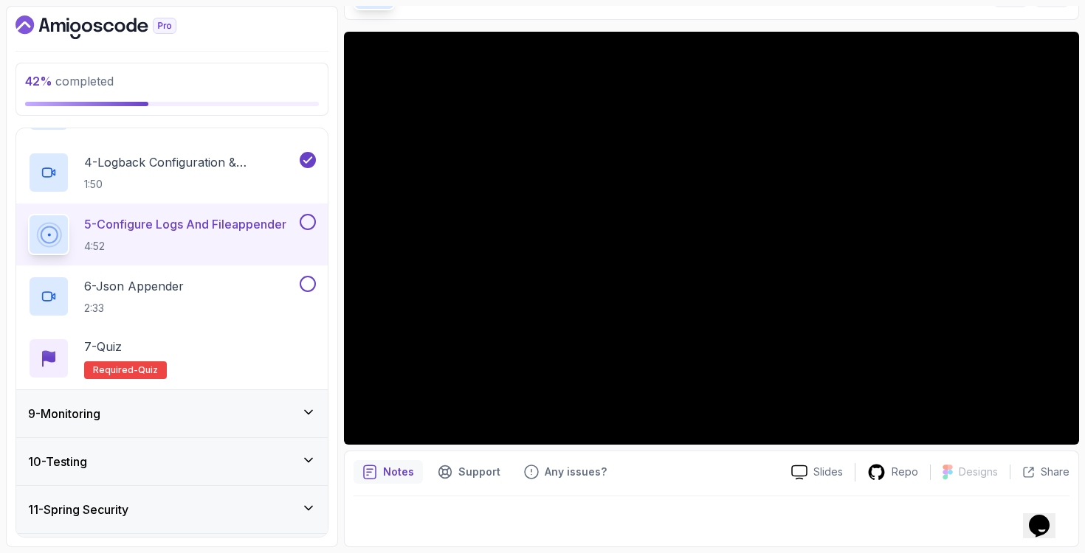
scroll to position [502, 0]
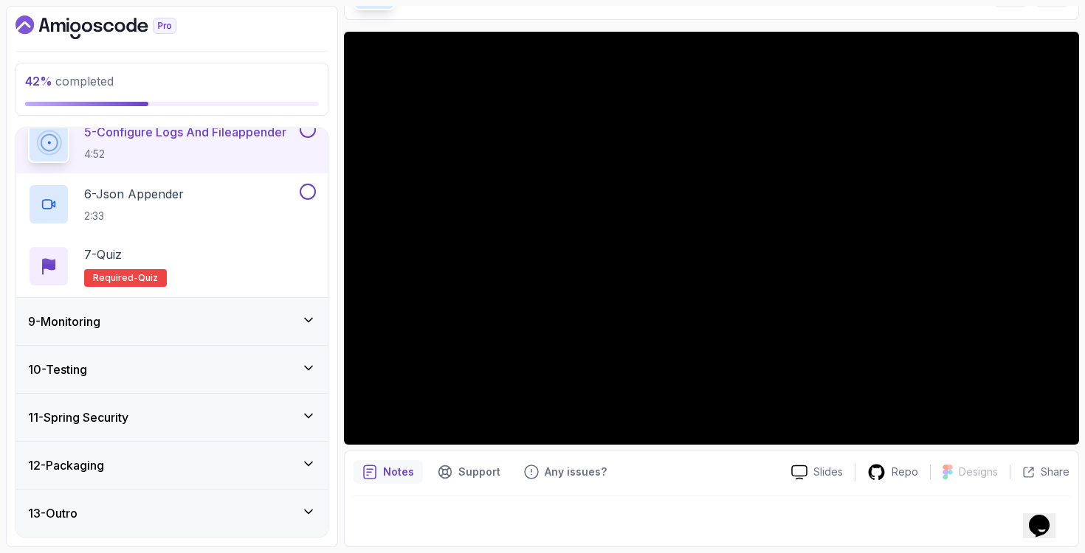
click at [266, 388] on div "10 - Testing" at bounding box center [171, 369] width 311 height 47
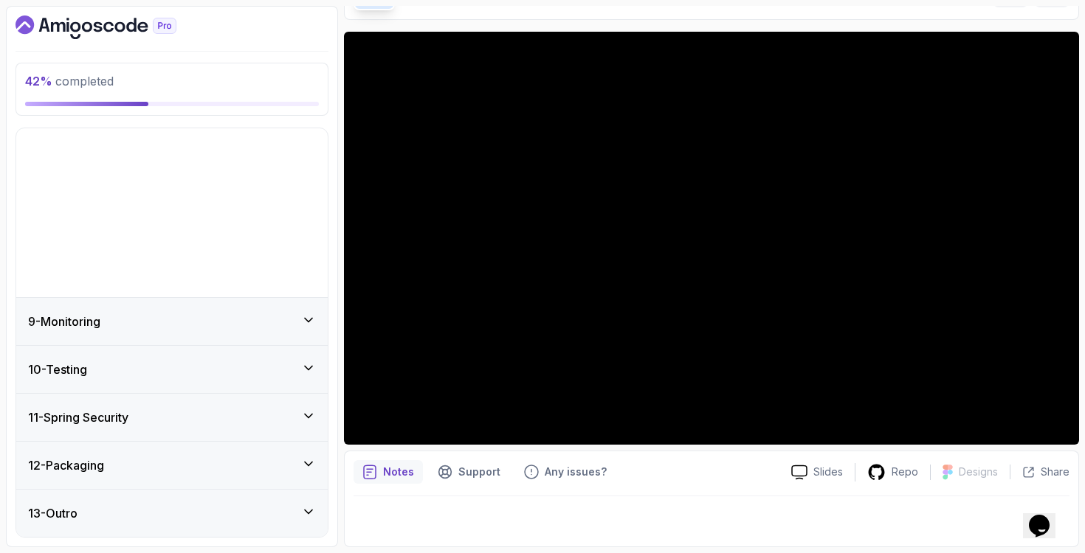
scroll to position [214, 0]
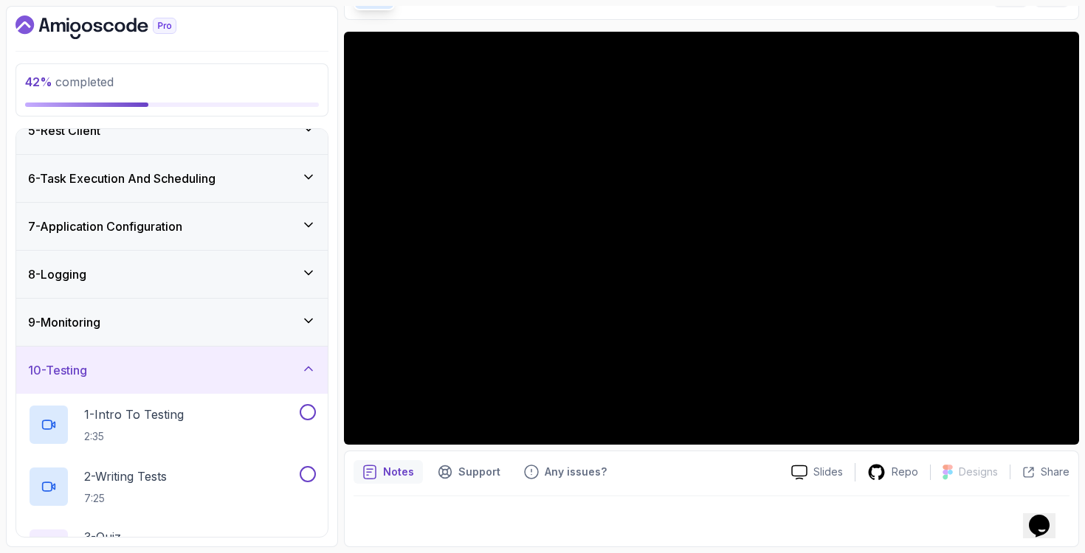
click at [262, 319] on div "9 - Monitoring" at bounding box center [172, 323] width 288 height 18
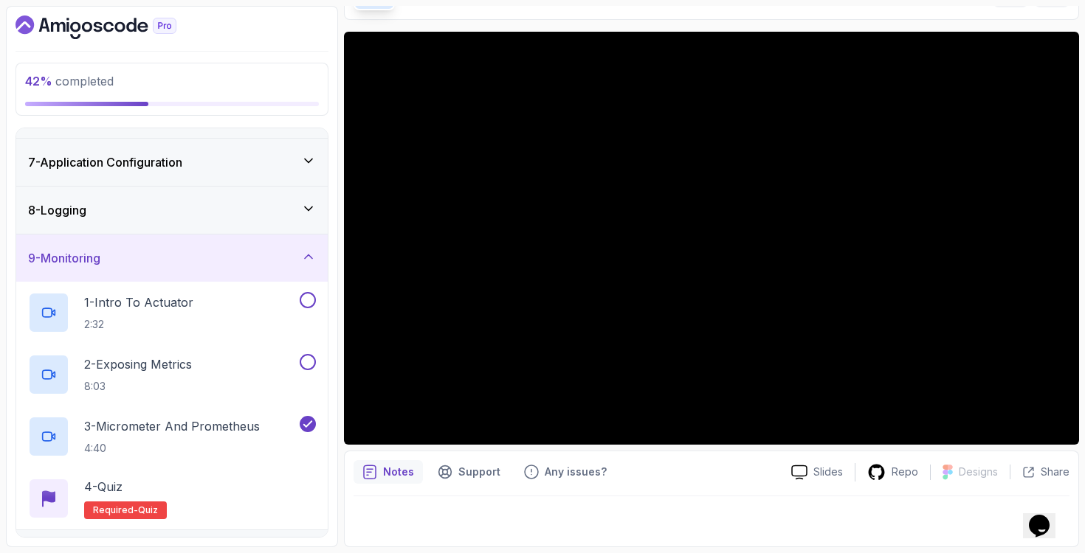
scroll to position [334, 0]
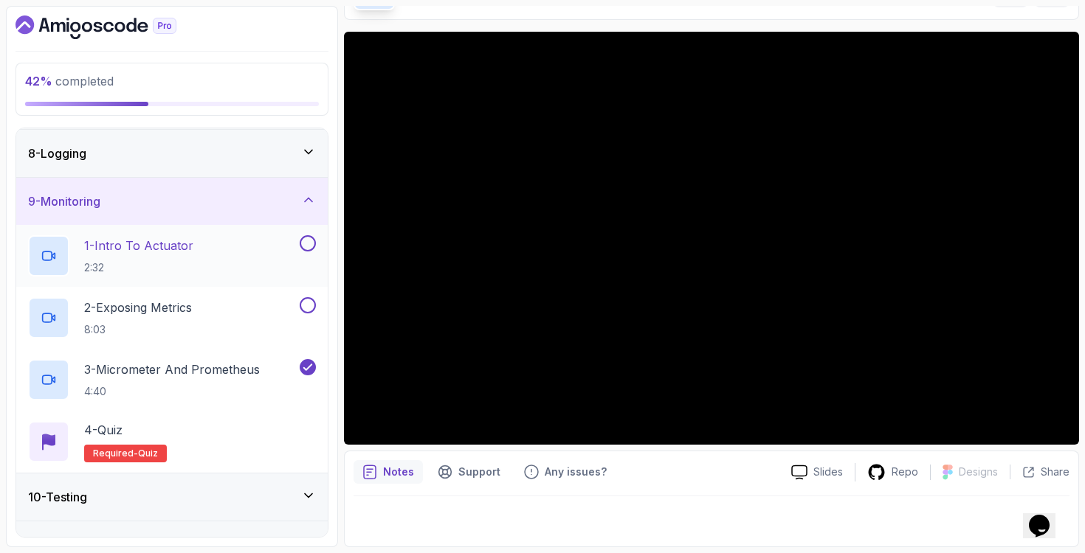
click at [277, 249] on div "1 - Intro To Actuator 2:32" at bounding box center [162, 255] width 269 height 41
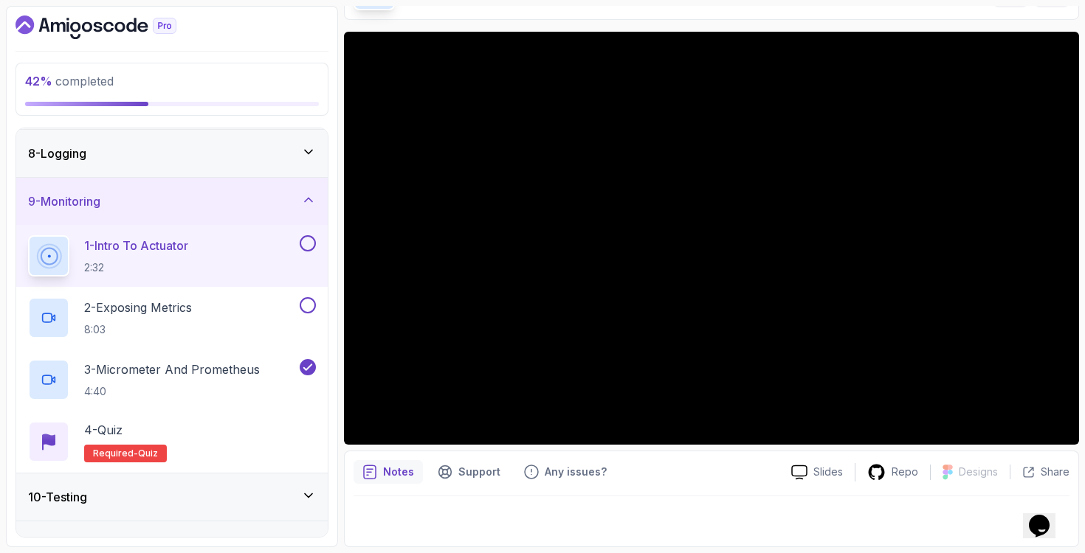
click at [256, 148] on div "8 - Logging" at bounding box center [172, 154] width 288 height 18
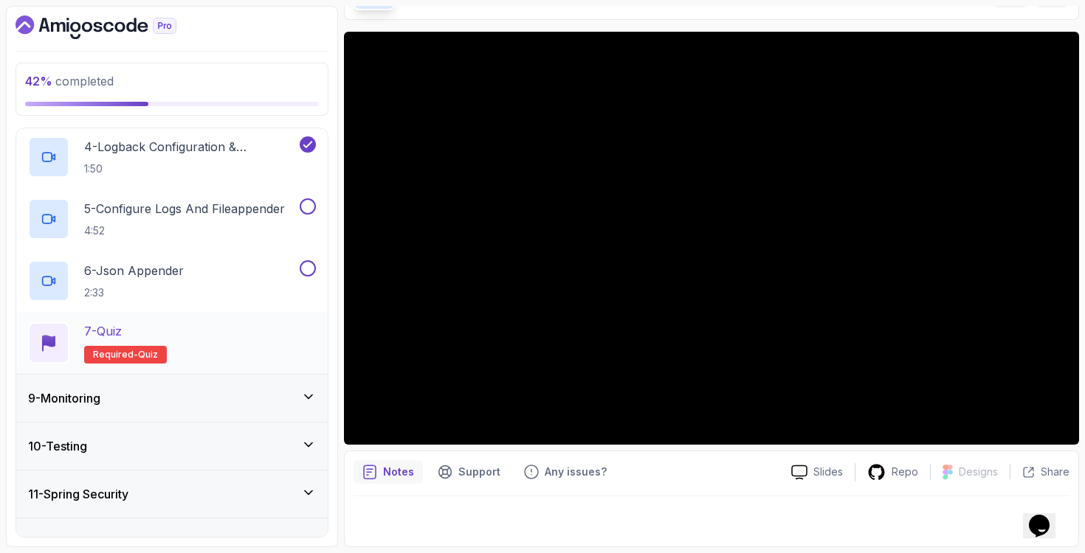
scroll to position [556, 0]
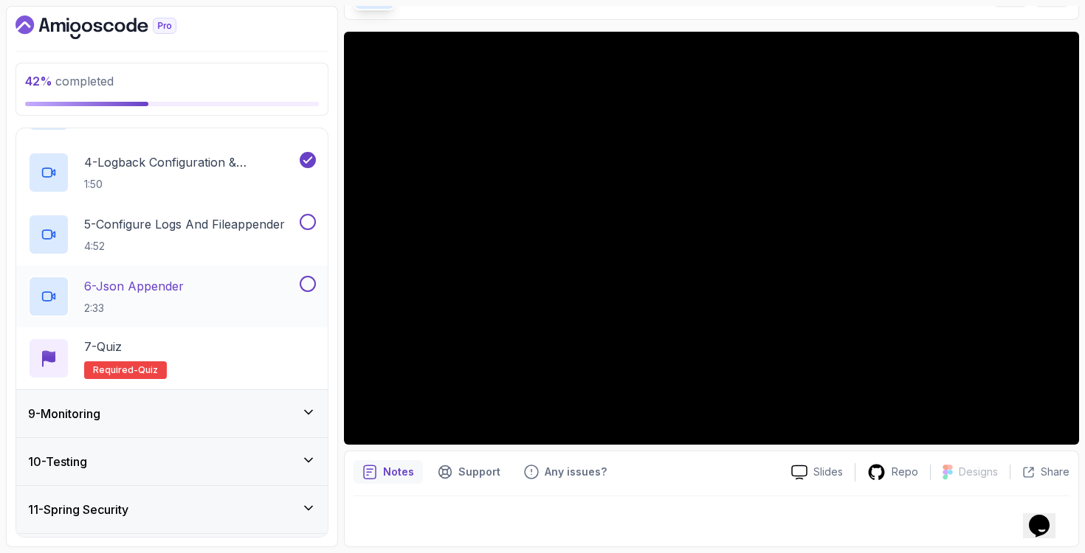
click at [245, 303] on div "6 - Json Appender 2:33" at bounding box center [162, 296] width 269 height 41
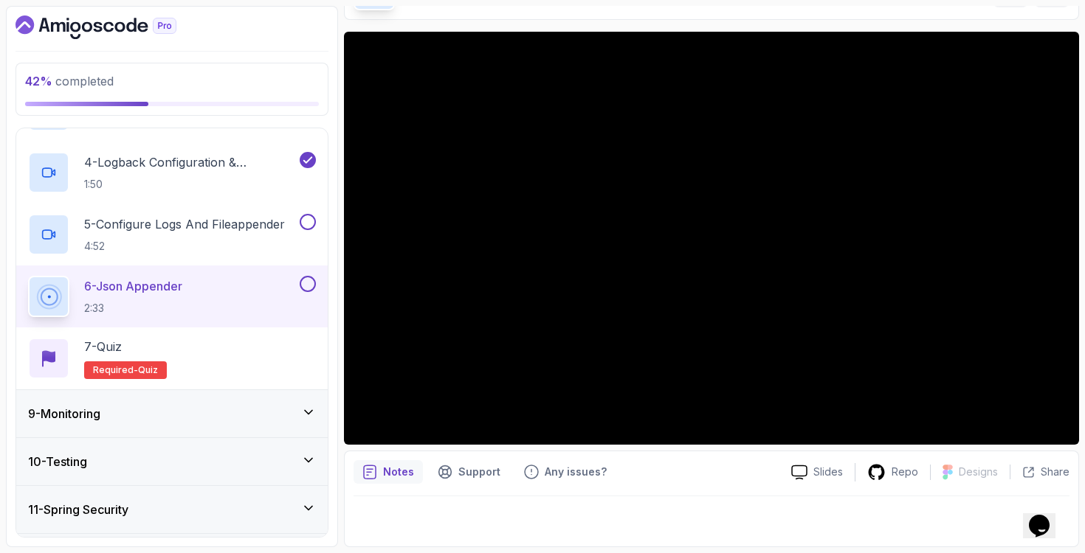
click at [235, 421] on div "9 - Monitoring" at bounding box center [172, 414] width 288 height 18
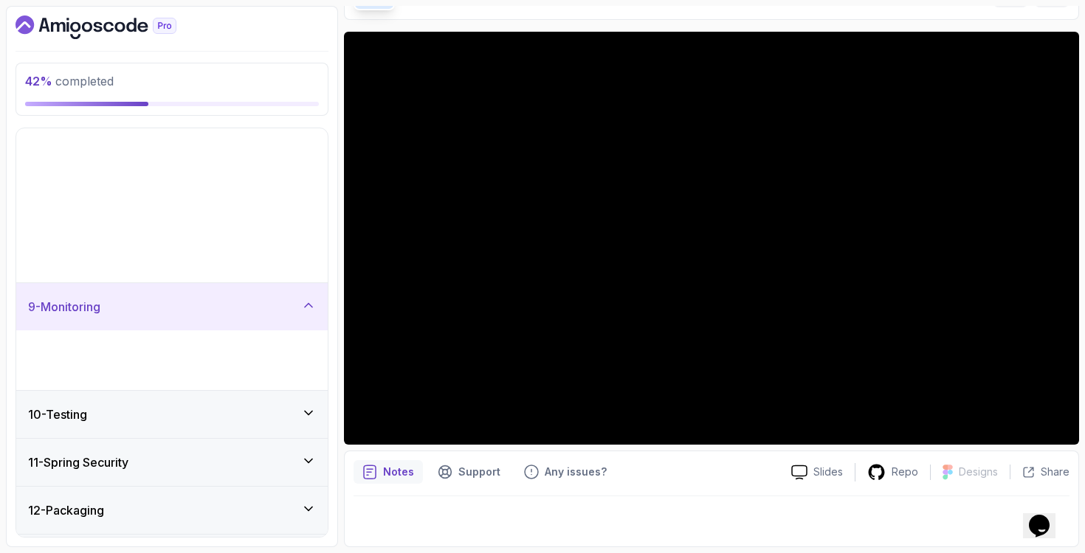
scroll to position [214, 0]
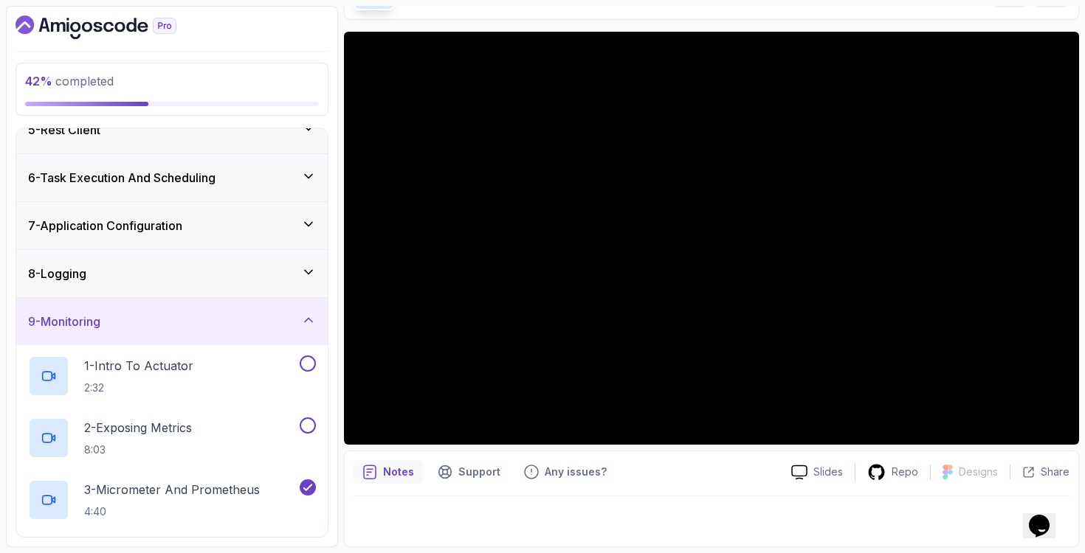
click at [246, 260] on div "8 - Logging" at bounding box center [171, 273] width 311 height 47
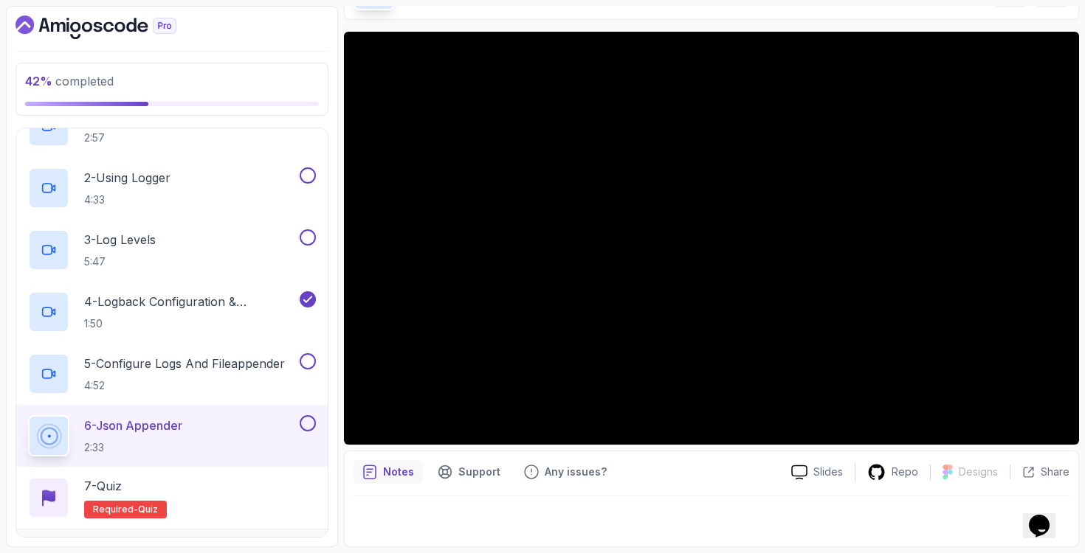
scroll to position [648, 0]
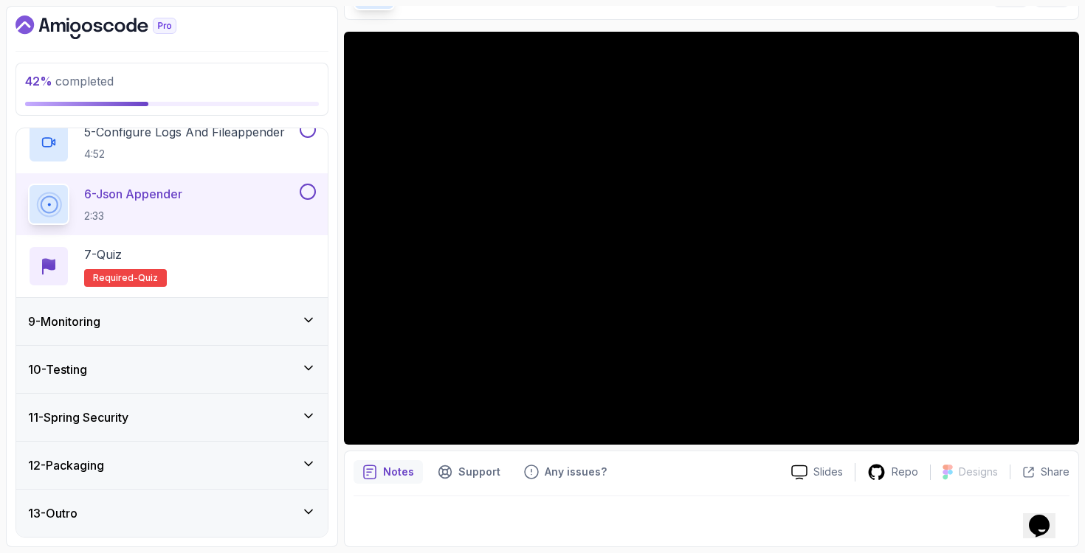
click at [161, 325] on div "9 - Monitoring" at bounding box center [172, 322] width 288 height 18
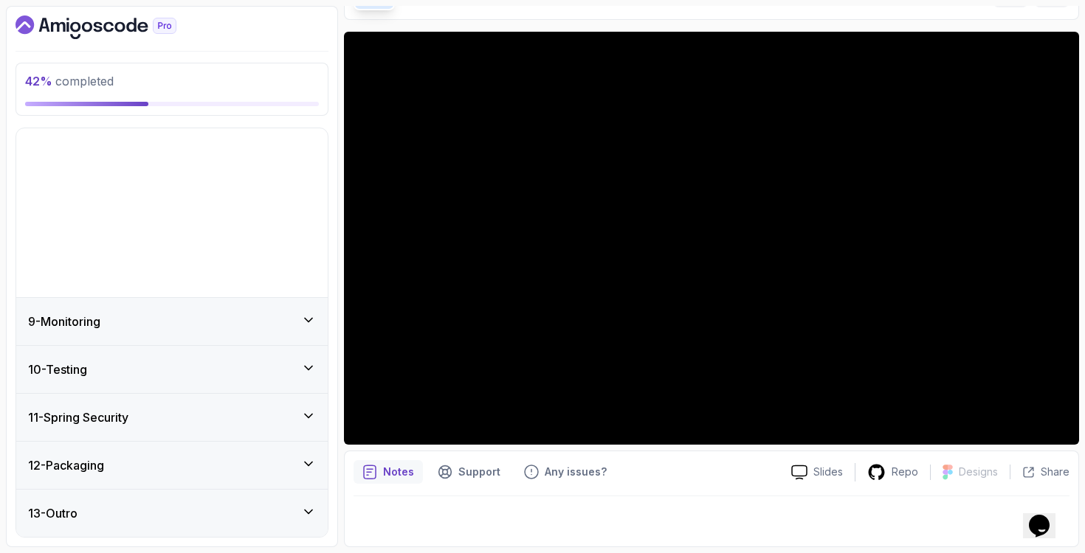
scroll to position [214, 0]
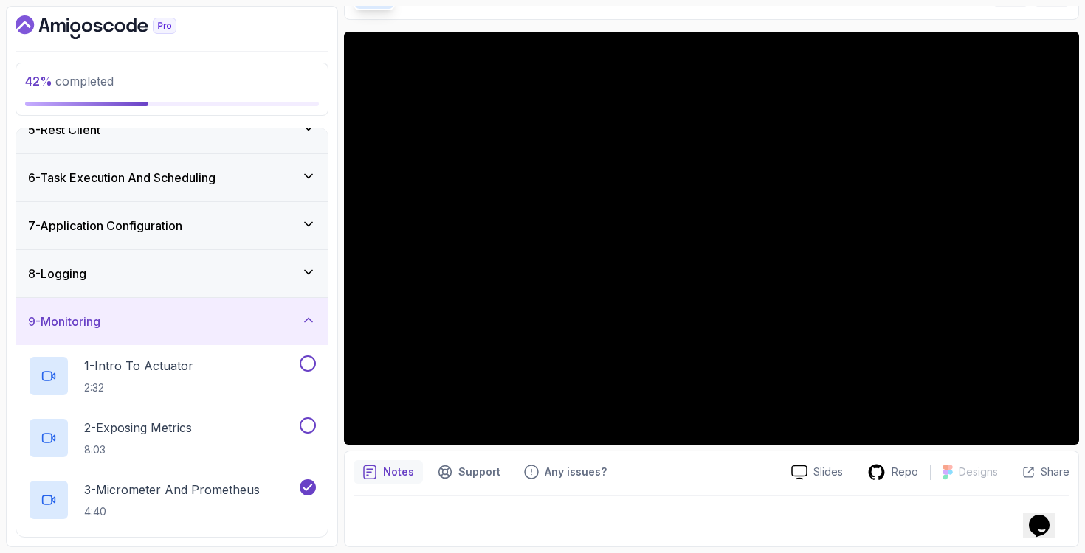
click at [201, 269] on div "8 - Logging" at bounding box center [172, 274] width 288 height 18
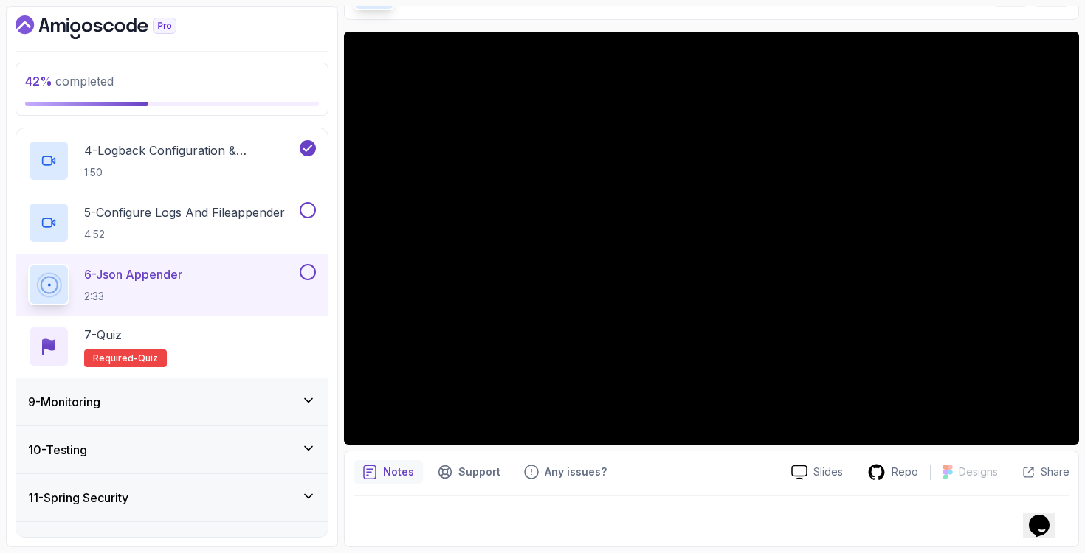
scroll to position [648, 0]
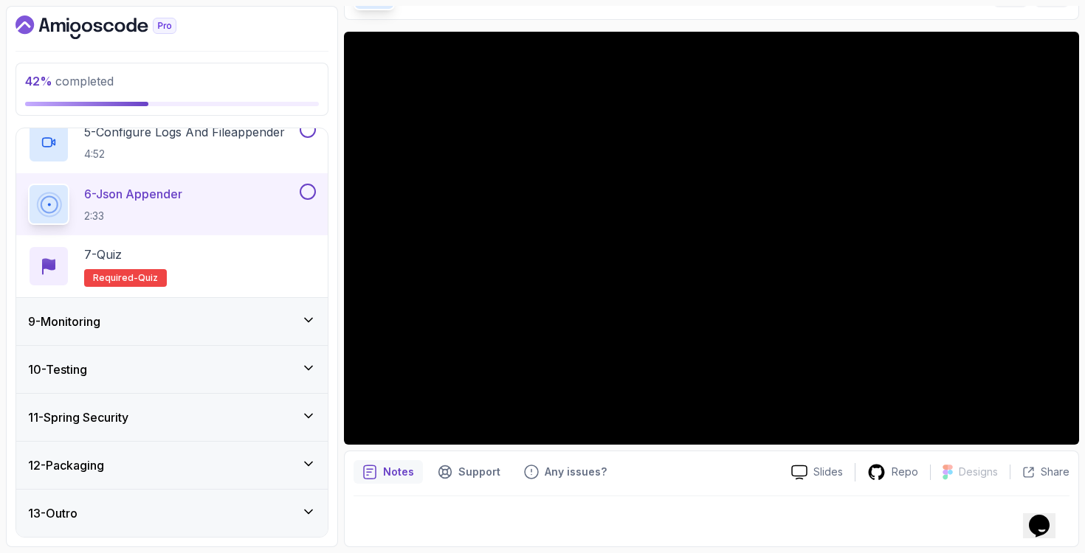
click at [198, 322] on div "9 - Monitoring" at bounding box center [172, 322] width 288 height 18
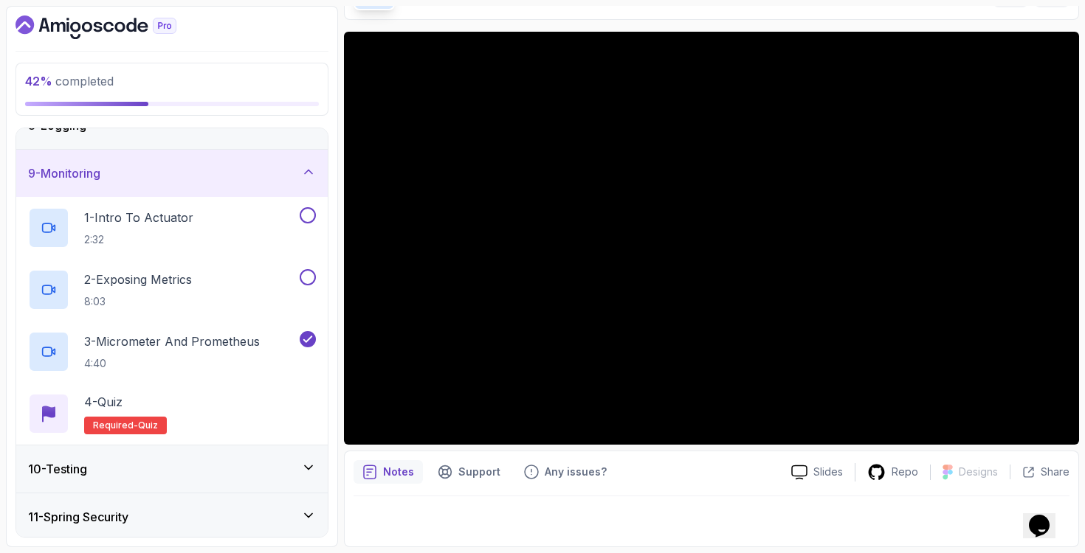
scroll to position [379, 0]
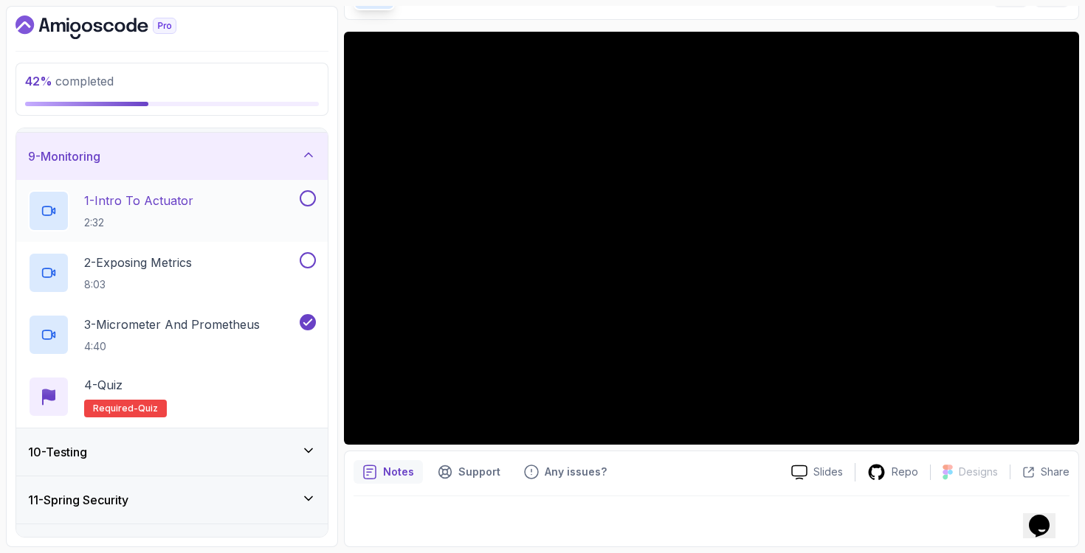
click at [204, 198] on div "1 - Intro To Actuator 2:32" at bounding box center [162, 210] width 269 height 41
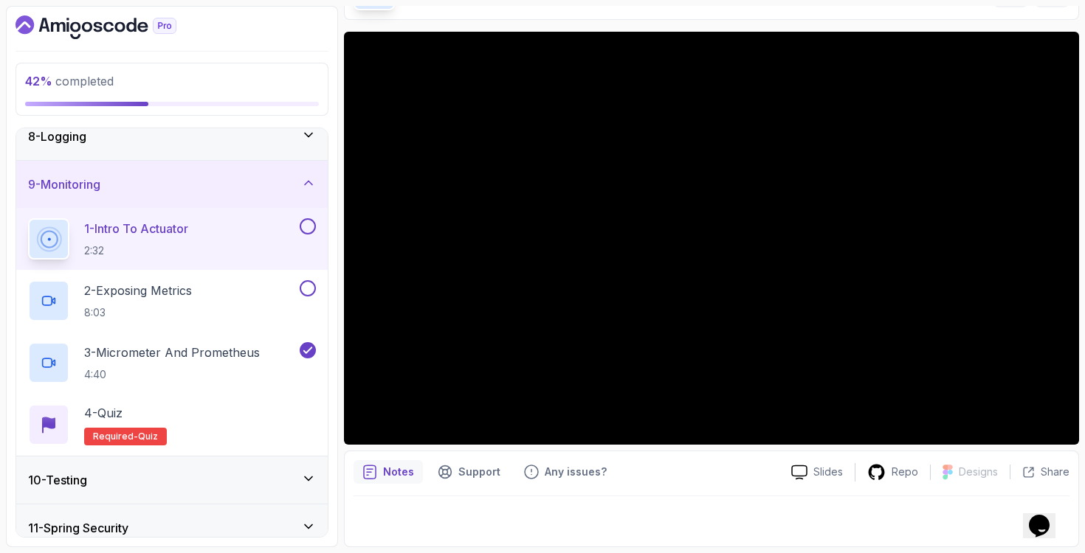
scroll to position [291, 0]
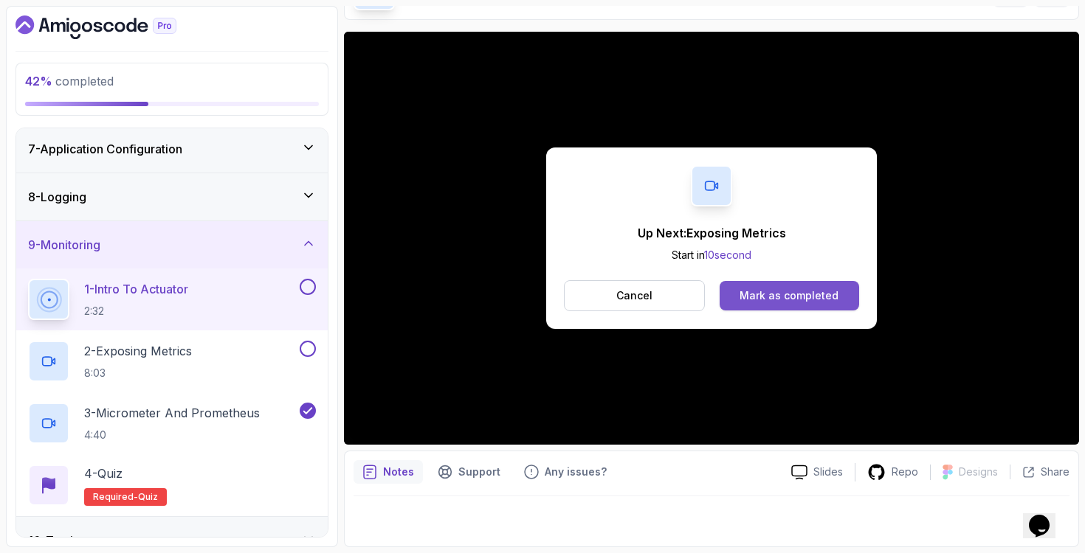
click at [781, 286] on button "Mark as completed" at bounding box center [788, 296] width 139 height 30
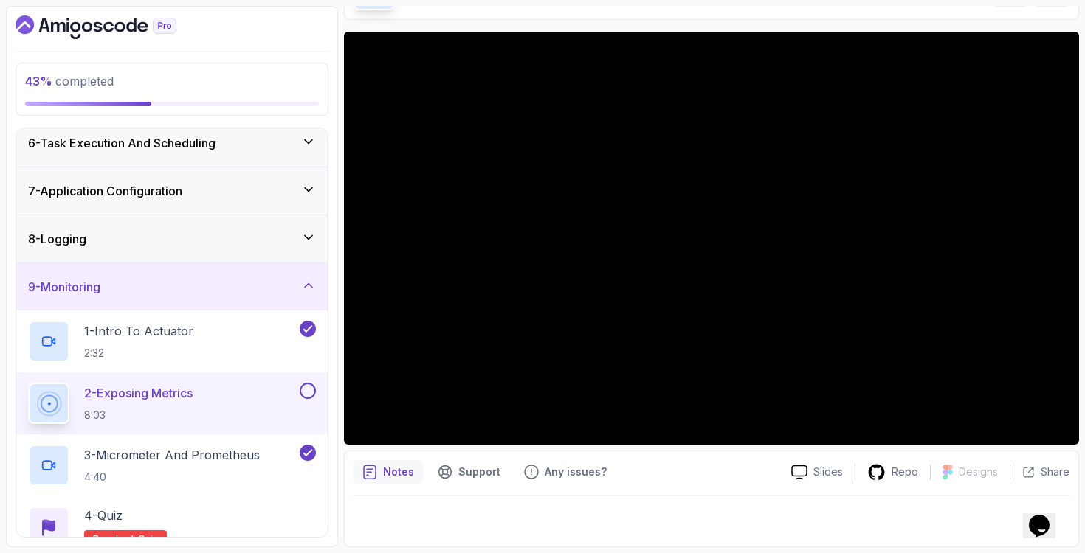
scroll to position [305, 0]
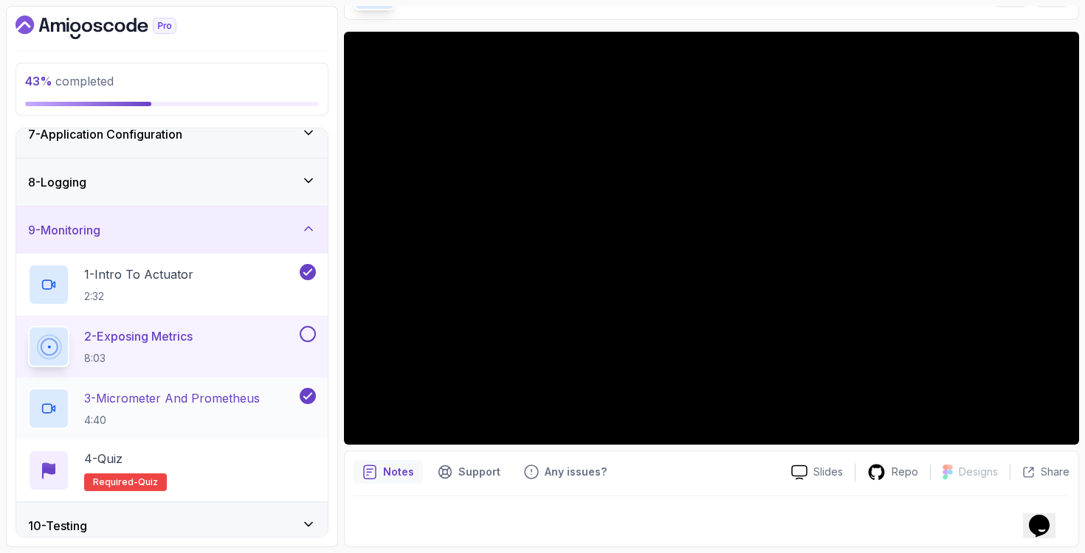
click at [150, 393] on p "3 - Micrometer And Prometheus" at bounding box center [172, 399] width 176 height 18
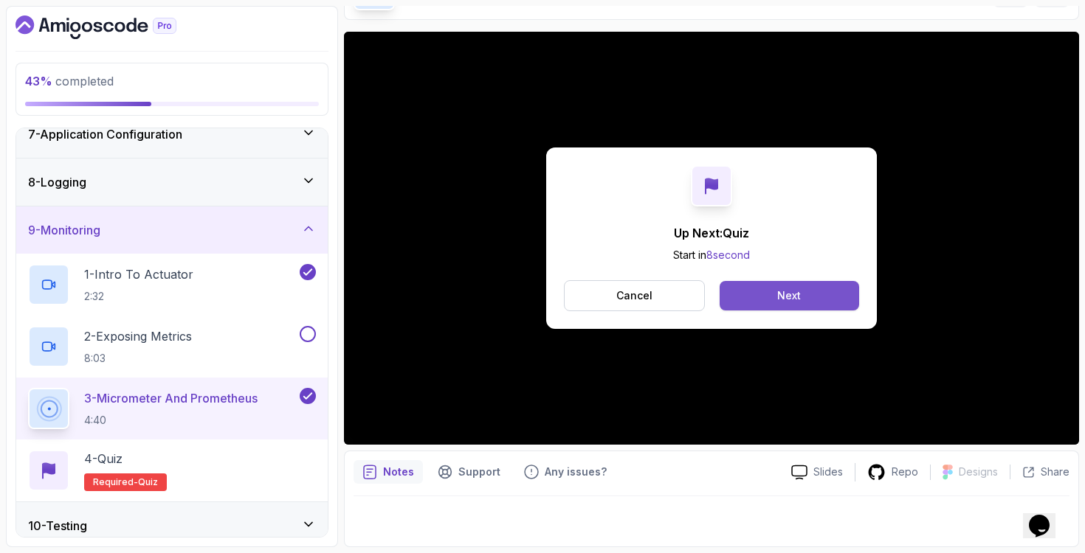
click at [746, 281] on button "Next" at bounding box center [788, 296] width 139 height 30
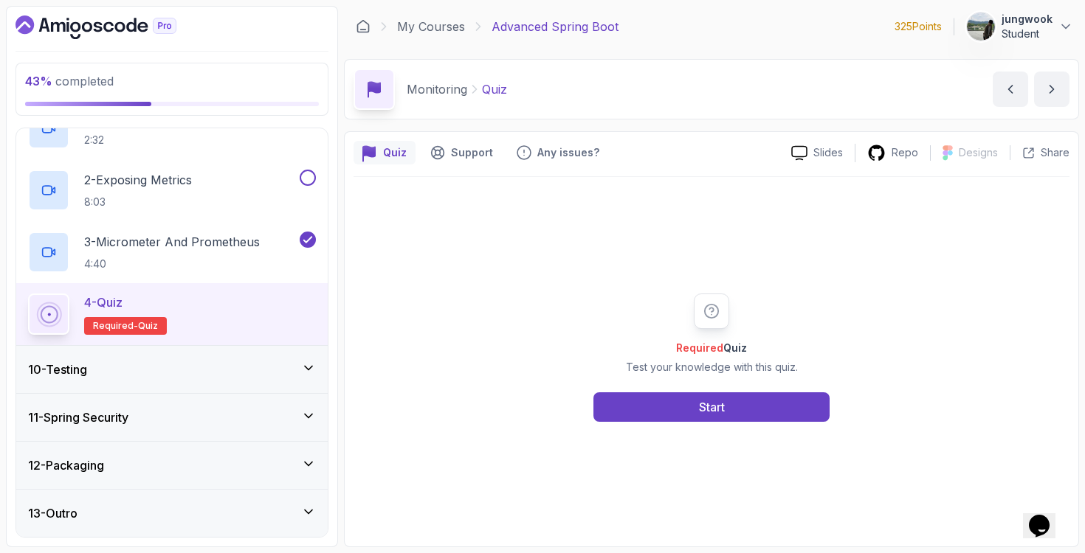
click at [272, 361] on div "10 - Testing" at bounding box center [172, 370] width 288 height 18
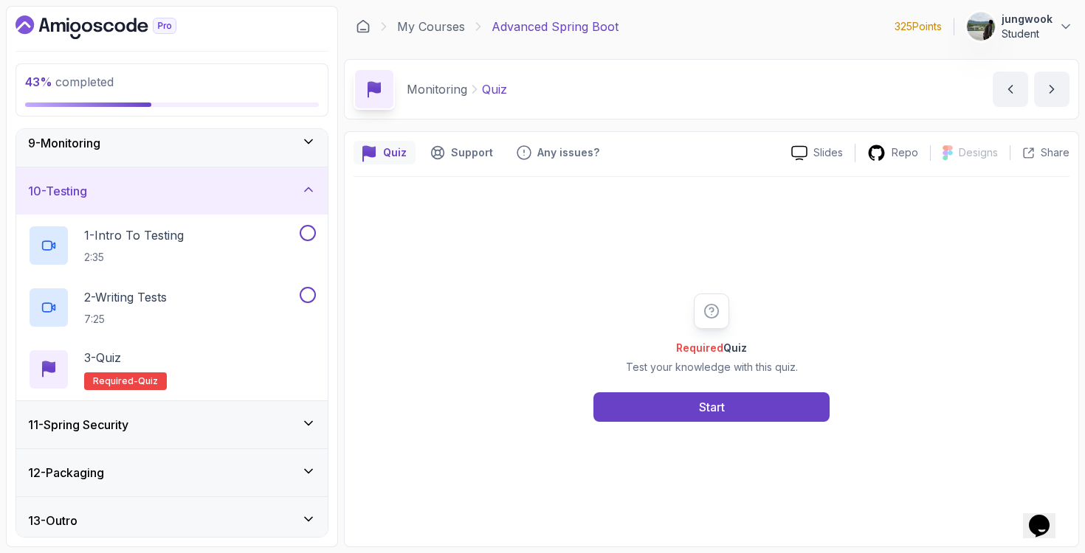
scroll to position [400, 0]
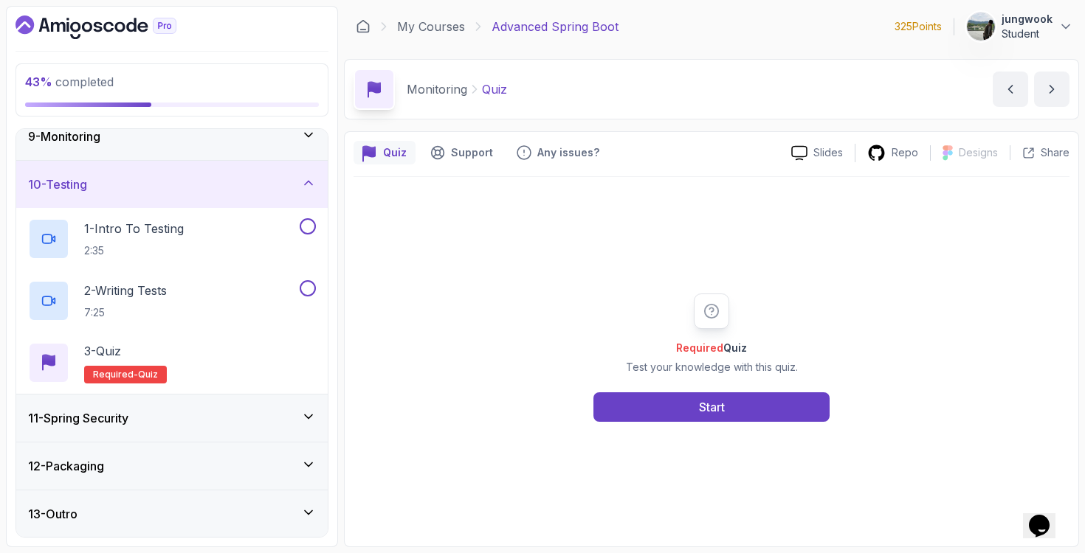
click at [272, 415] on div "11 - Spring Security" at bounding box center [172, 418] width 288 height 18
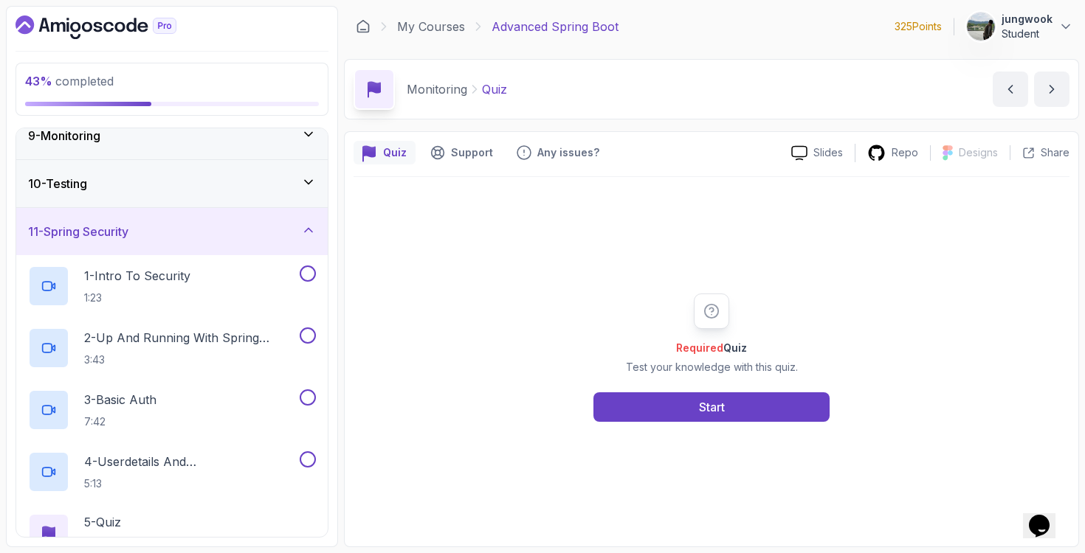
click at [263, 192] on div "10 - Testing" at bounding box center [172, 184] width 288 height 18
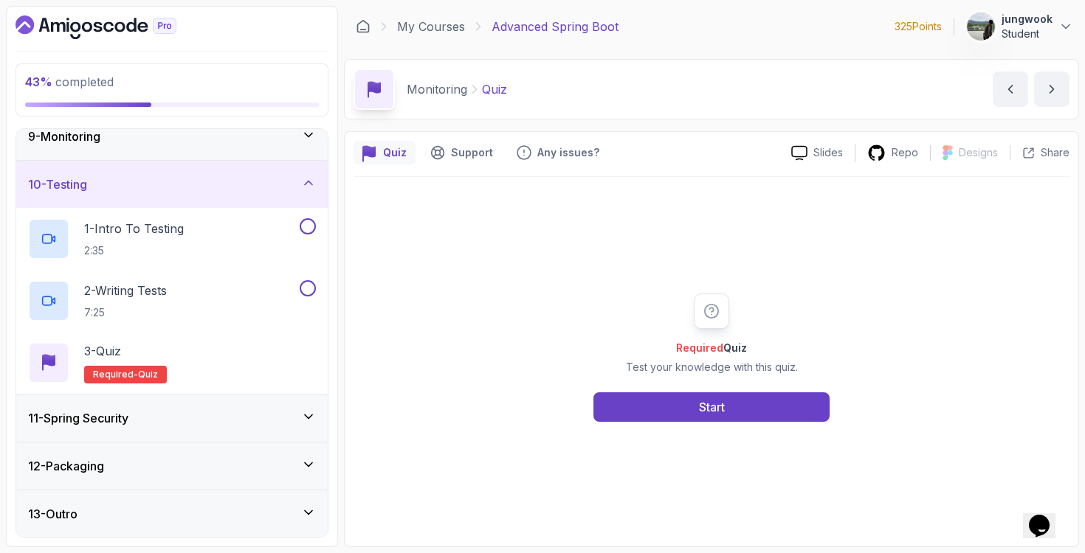
click at [220, 404] on div "11 - Spring Security" at bounding box center [171, 418] width 311 height 47
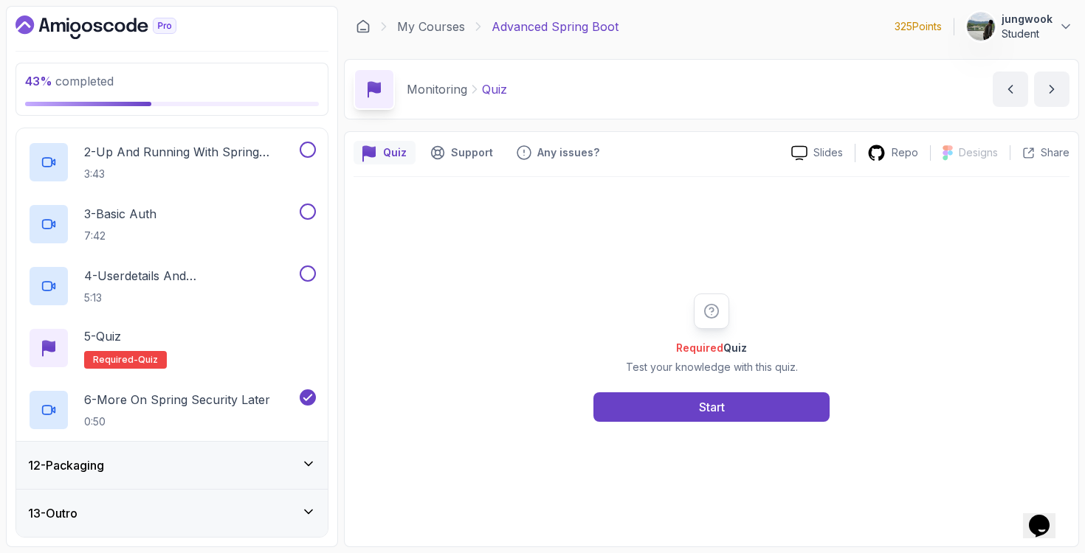
click at [198, 475] on div "12 - Packaging" at bounding box center [171, 465] width 311 height 47
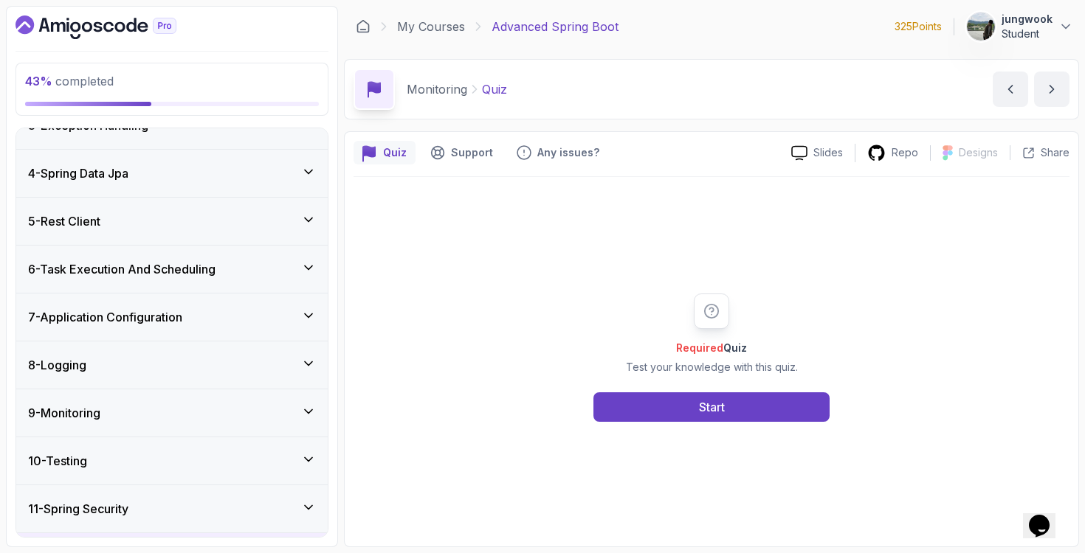
scroll to position [0, 0]
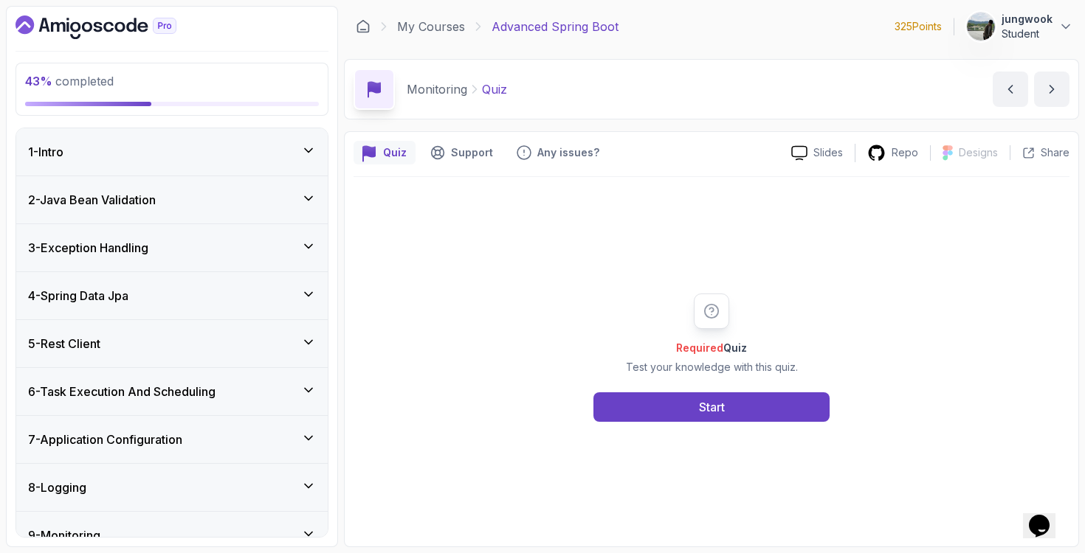
click at [193, 390] on h3 "6 - Task Execution And Scheduling" at bounding box center [121, 392] width 187 height 18
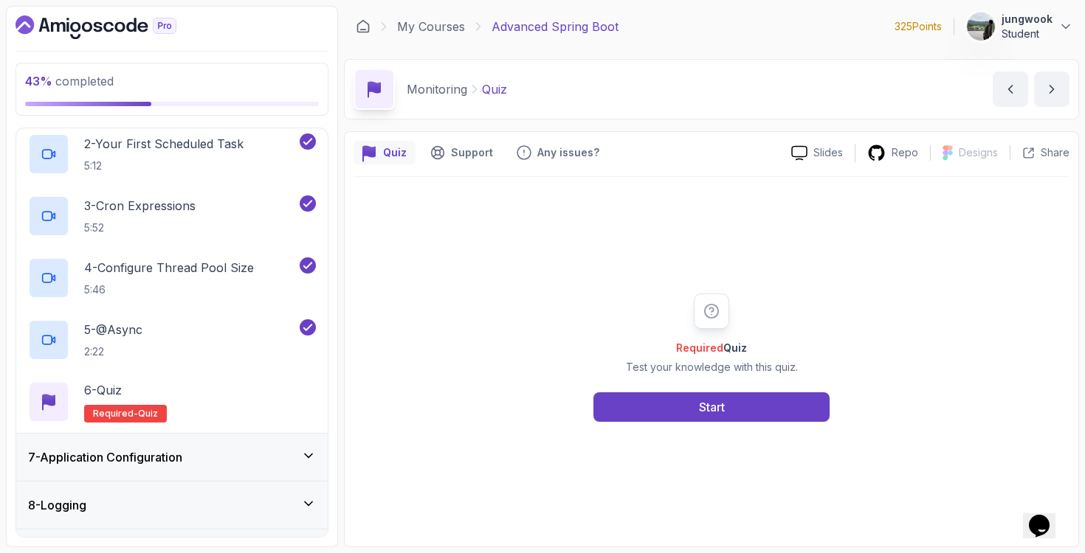
scroll to position [460, 0]
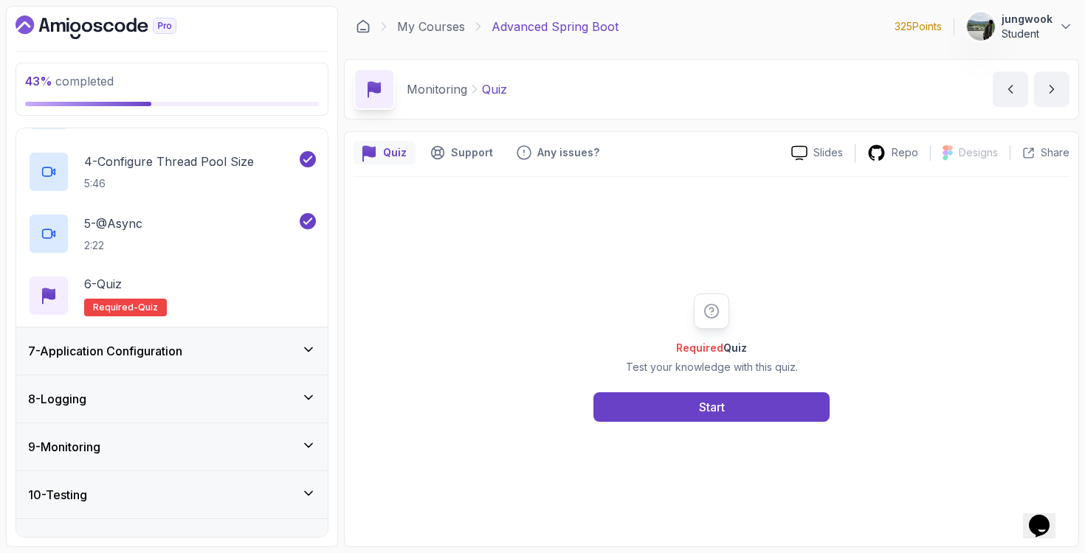
click at [207, 364] on div "7 - Application Configuration" at bounding box center [171, 351] width 311 height 47
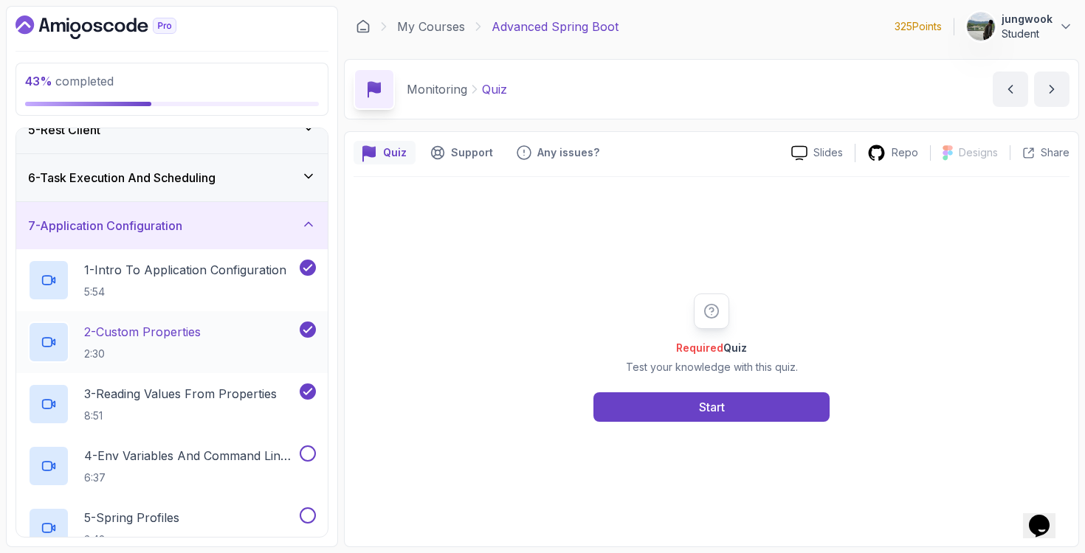
scroll to position [428, 0]
